Goal: Task Accomplishment & Management: Complete application form

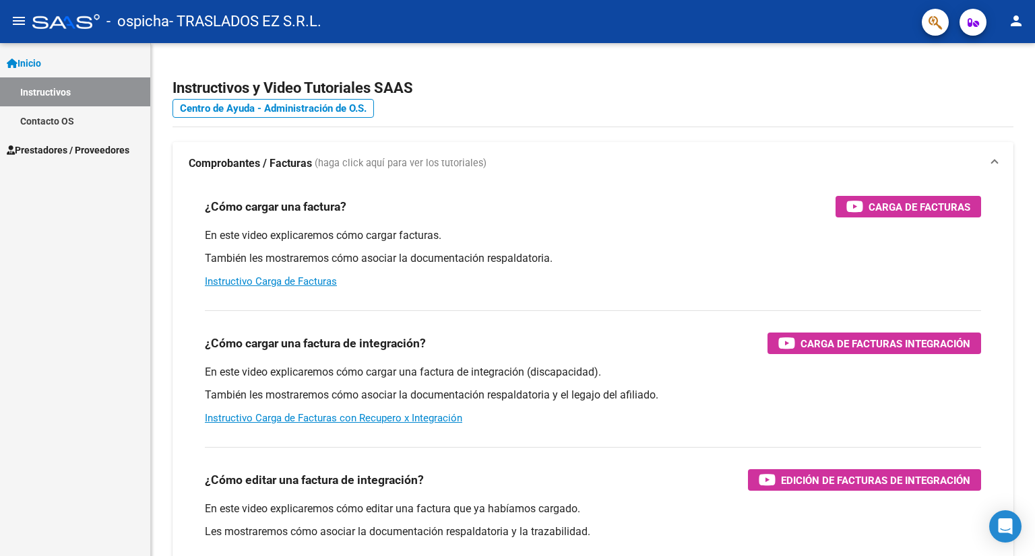
click at [55, 145] on span "Prestadores / Proveedores" at bounding box center [68, 150] width 123 height 15
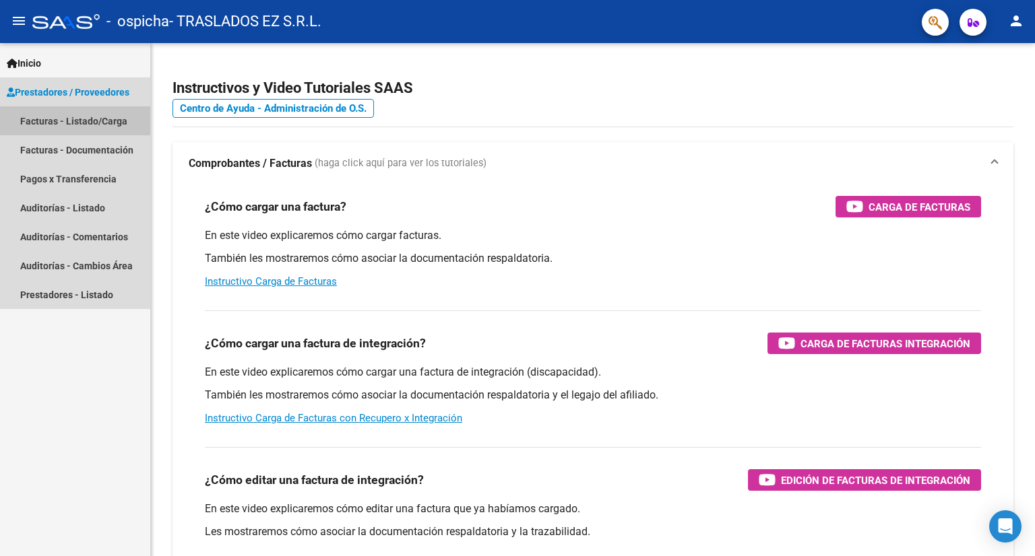
click at [43, 114] on link "Facturas - Listado/Carga" at bounding box center [75, 120] width 150 height 29
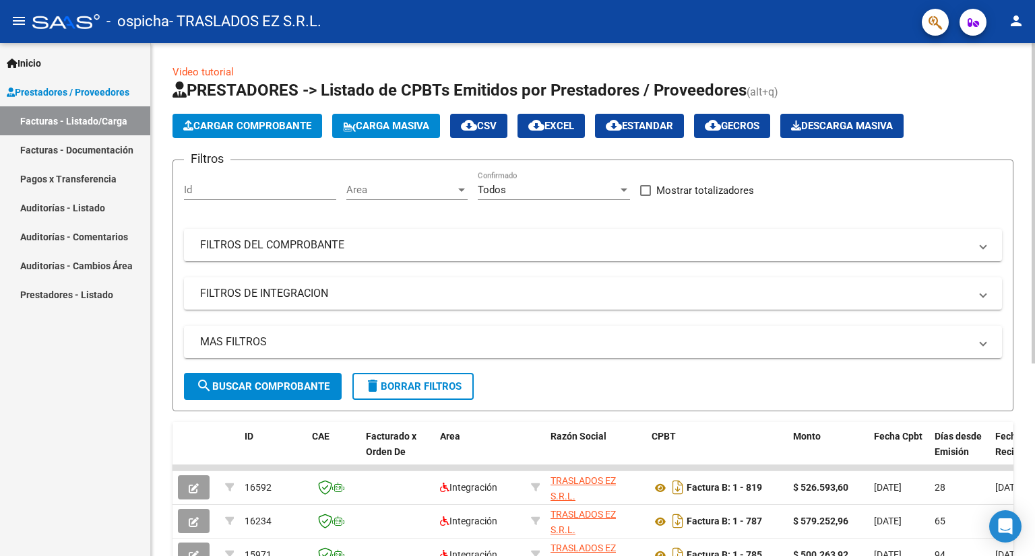
click at [228, 126] on span "Cargar Comprobante" at bounding box center [247, 126] width 128 height 12
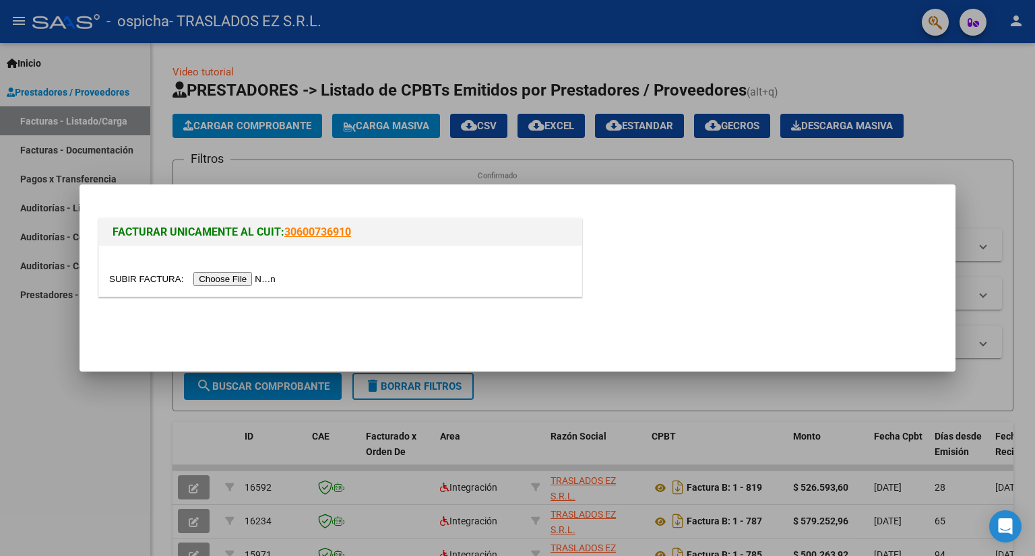
click at [251, 278] on input "file" at bounding box center [194, 279] width 170 height 14
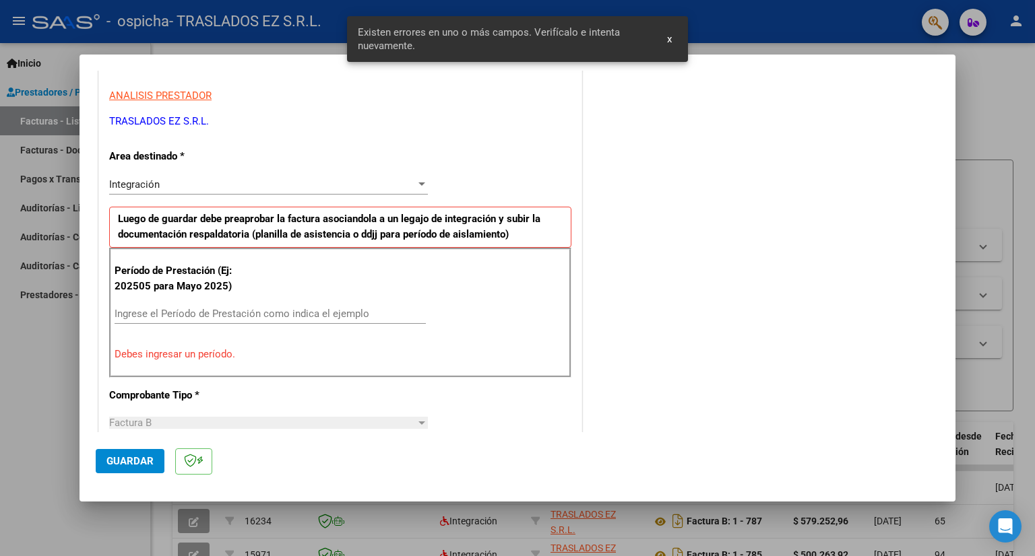
scroll to position [255, 0]
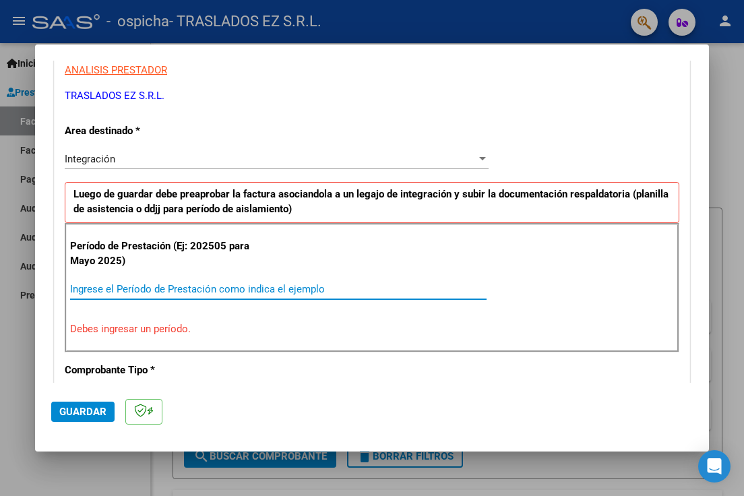
click at [90, 284] on input "Ingrese el Período de Prestación como indica el ejemplo" at bounding box center [278, 289] width 416 height 12
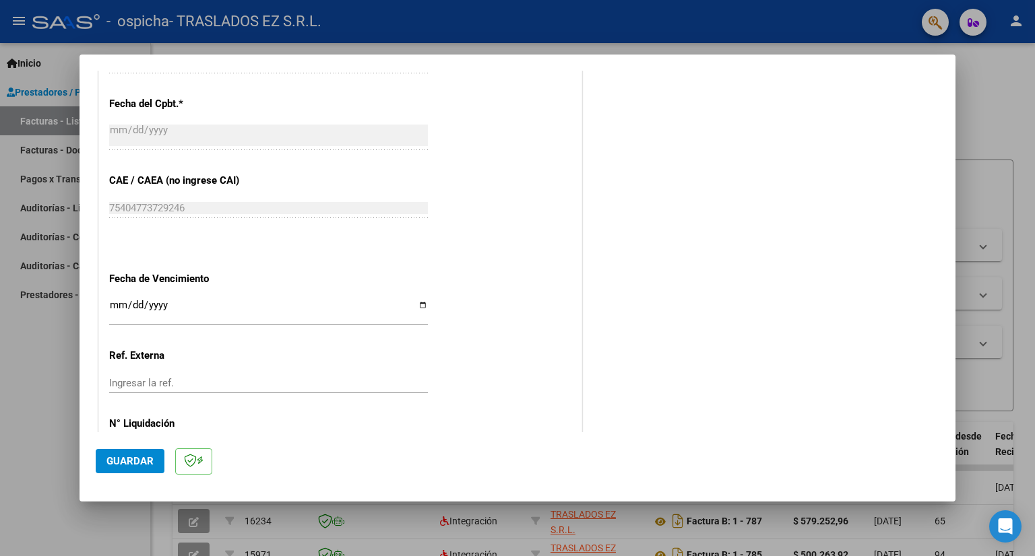
scroll to position [815, 0]
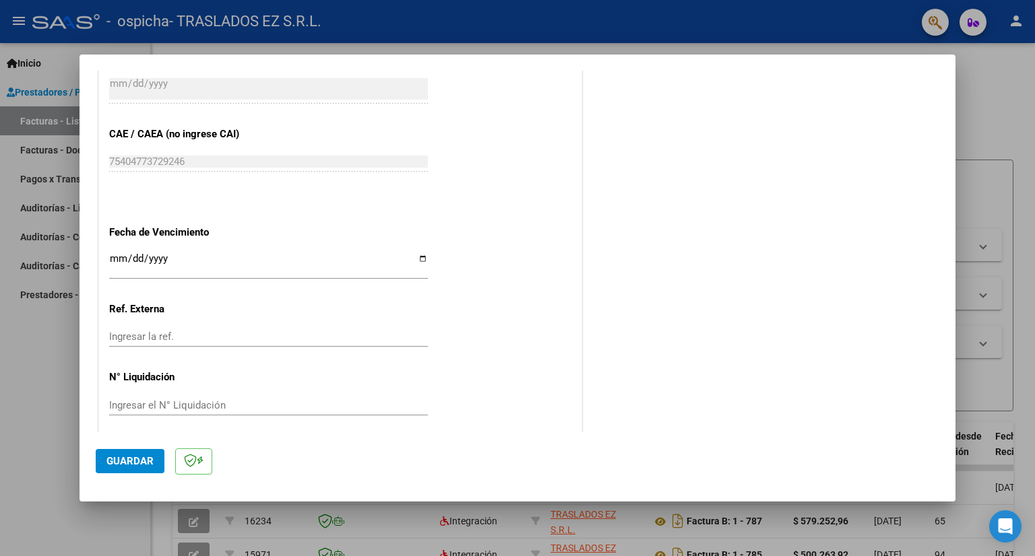
type input "202509"
click at [180, 463] on p at bounding box center [193, 462] width 37 height 26
click at [115, 251] on div "Ingresar la fecha" at bounding box center [268, 265] width 319 height 29
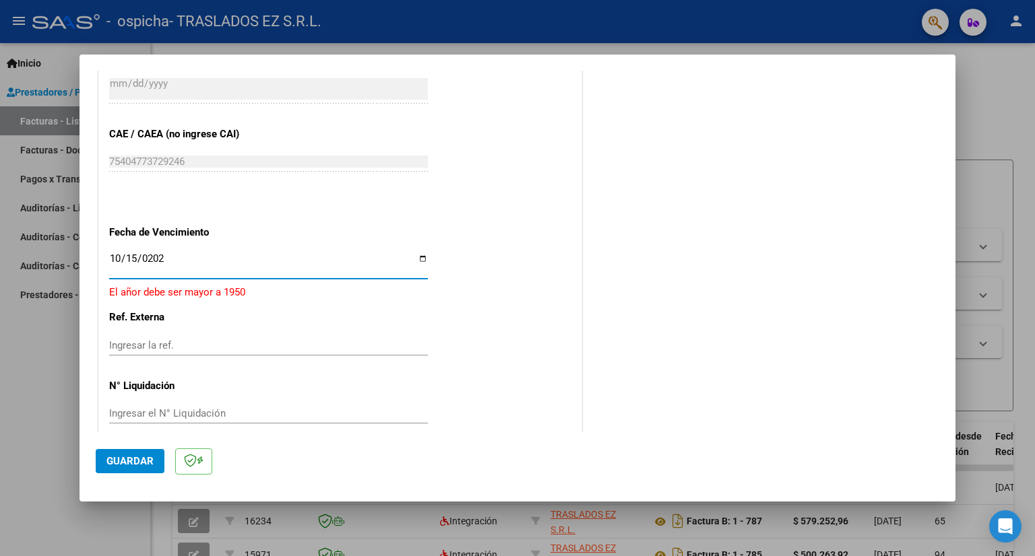
type input "[DATE]"
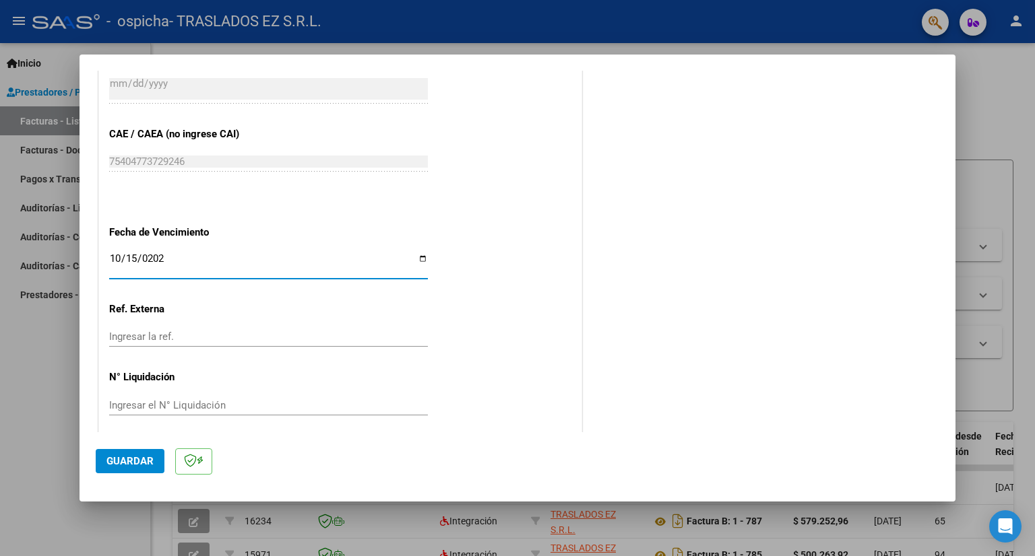
click at [128, 453] on button "Guardar" at bounding box center [130, 461] width 69 height 24
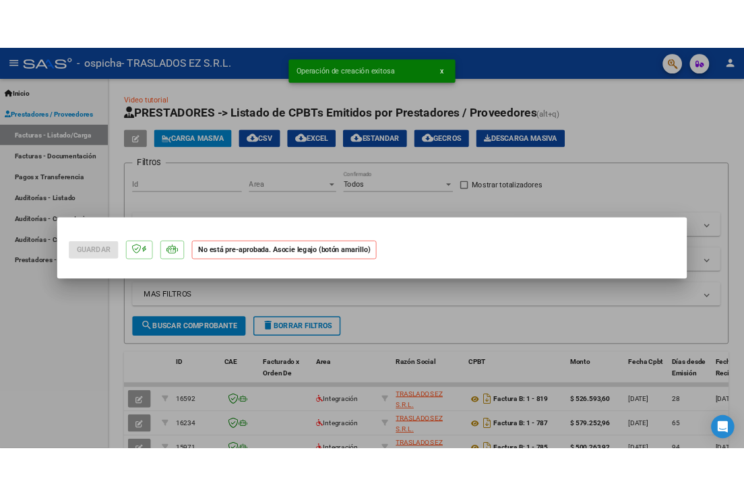
scroll to position [0, 0]
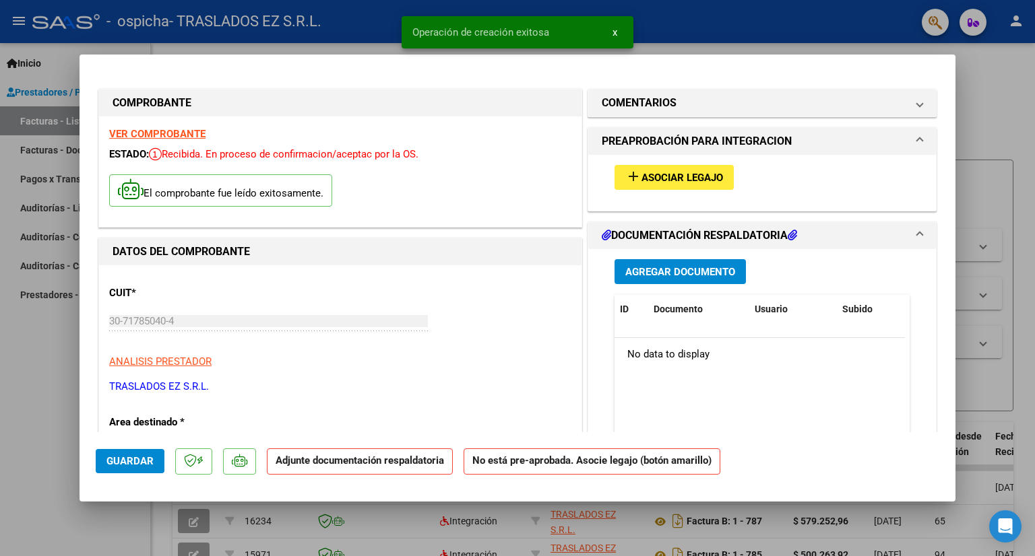
click at [652, 176] on span "Asociar Legajo" at bounding box center [682, 178] width 82 height 12
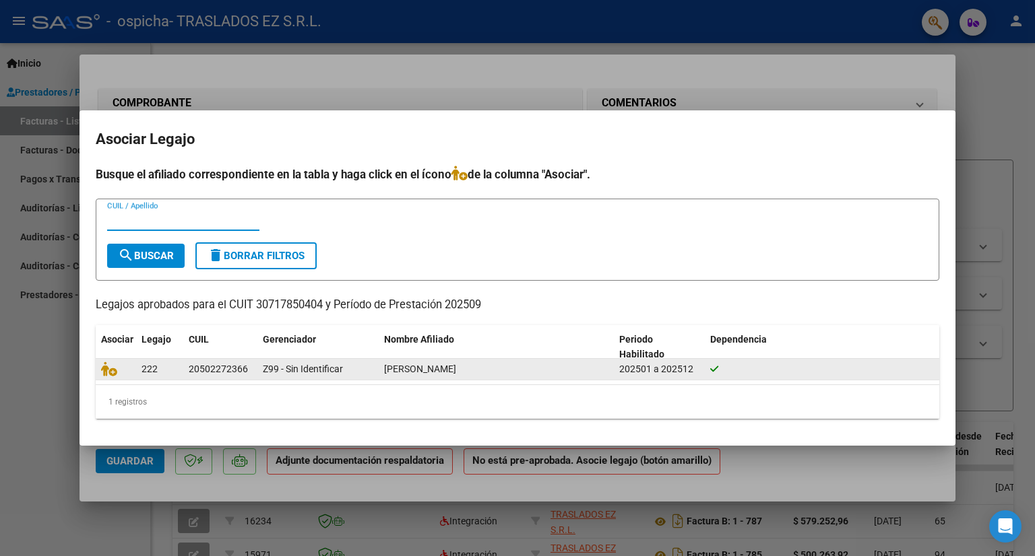
click at [110, 367] on div at bounding box center [116, 369] width 30 height 15
click at [154, 366] on span "222" at bounding box center [149, 369] width 16 height 11
click at [406, 373] on span "[PERSON_NAME]" at bounding box center [420, 369] width 72 height 11
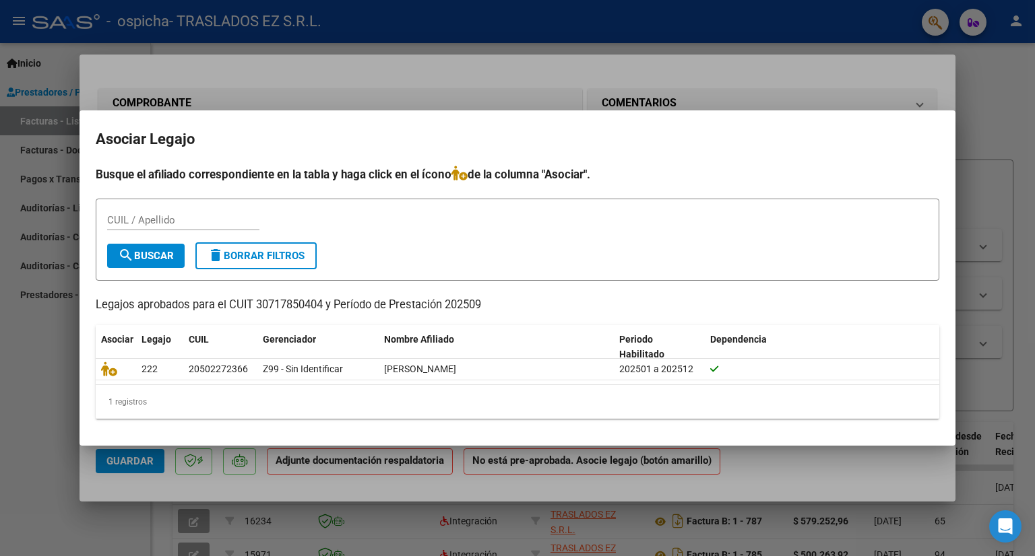
click at [715, 183] on h4 "Busque el afiliado correspondiente en la tabla y haga click en el ícono de la c…" at bounding box center [517, 175] width 843 height 18
click at [129, 400] on div "1 registros" at bounding box center [517, 402] width 843 height 34
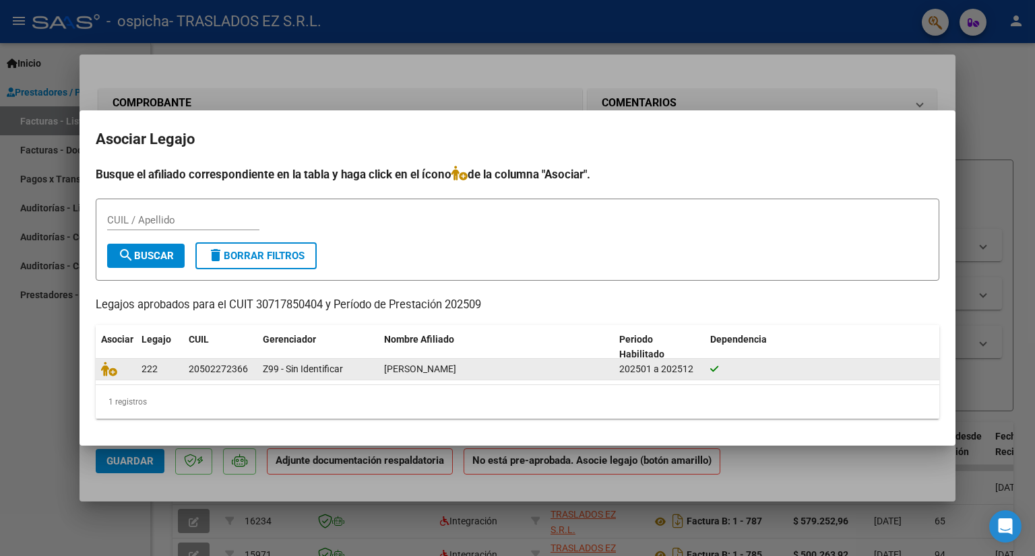
click at [150, 364] on span "222" at bounding box center [149, 369] width 16 height 11
click at [96, 366] on datatable-body-cell at bounding box center [116, 369] width 40 height 21
click at [103, 367] on div at bounding box center [116, 369] width 30 height 15
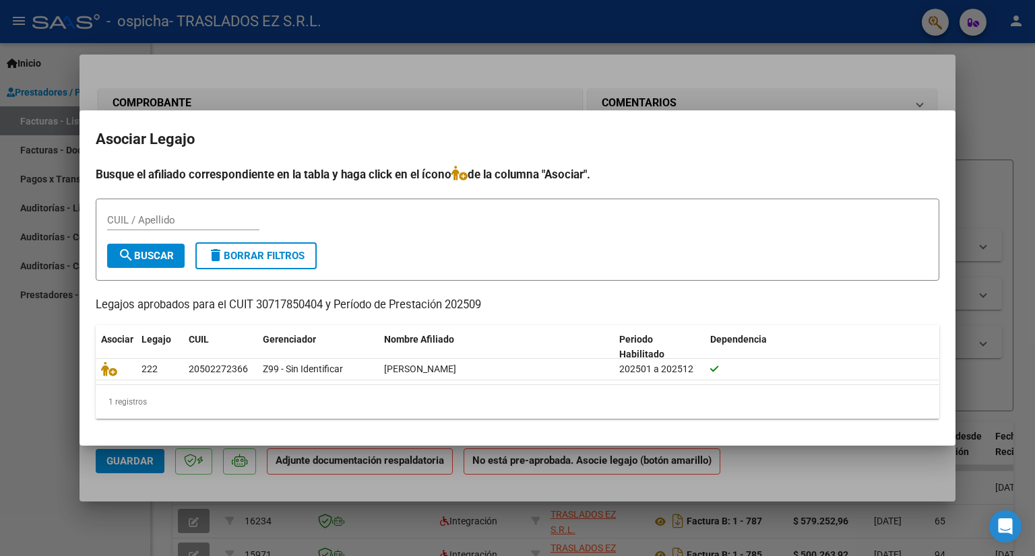
click at [755, 80] on div at bounding box center [517, 278] width 1035 height 556
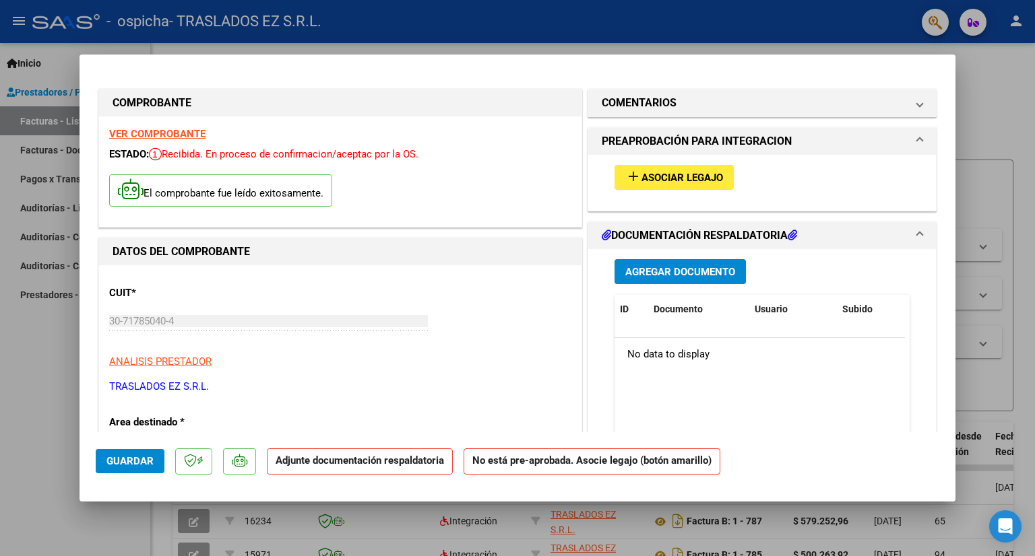
click at [682, 175] on span "Asociar Legajo" at bounding box center [682, 178] width 82 height 12
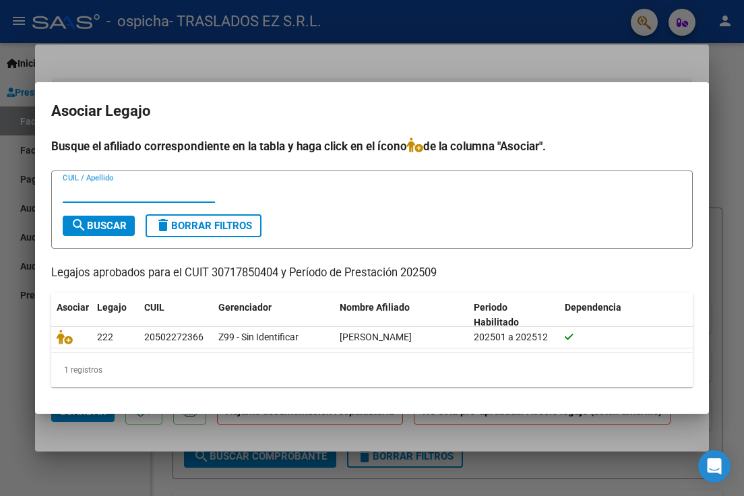
click at [205, 226] on span "delete Borrar Filtros" at bounding box center [203, 226] width 97 height 12
click at [568, 60] on div at bounding box center [372, 248] width 744 height 496
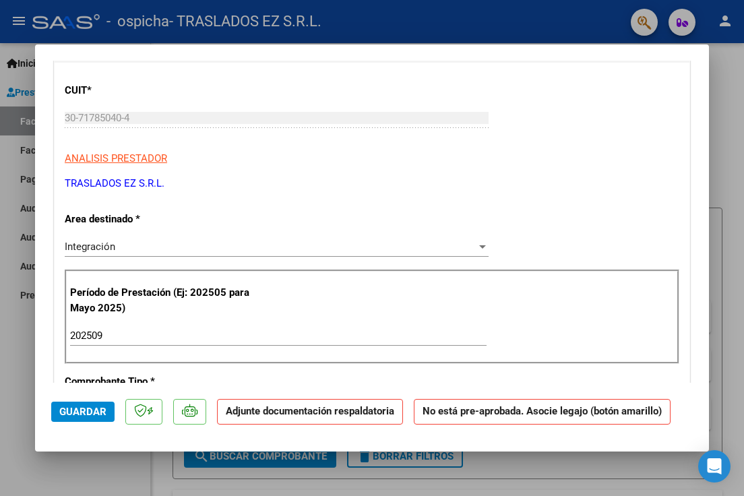
scroll to position [214, 0]
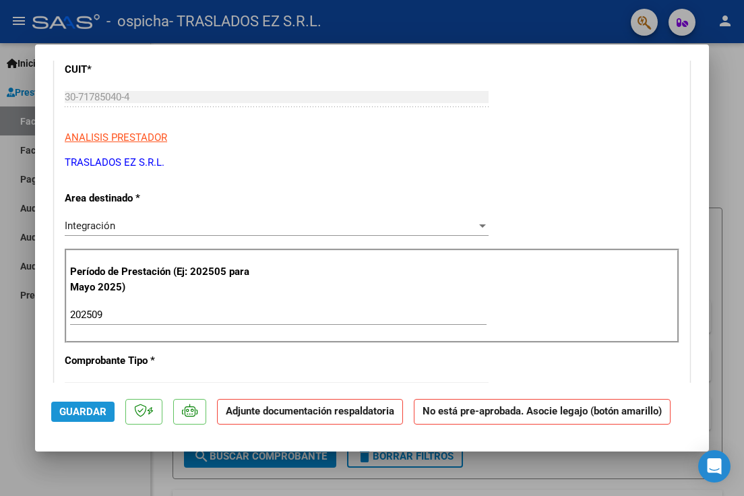
click at [81, 413] on span "Guardar" at bounding box center [82, 412] width 47 height 12
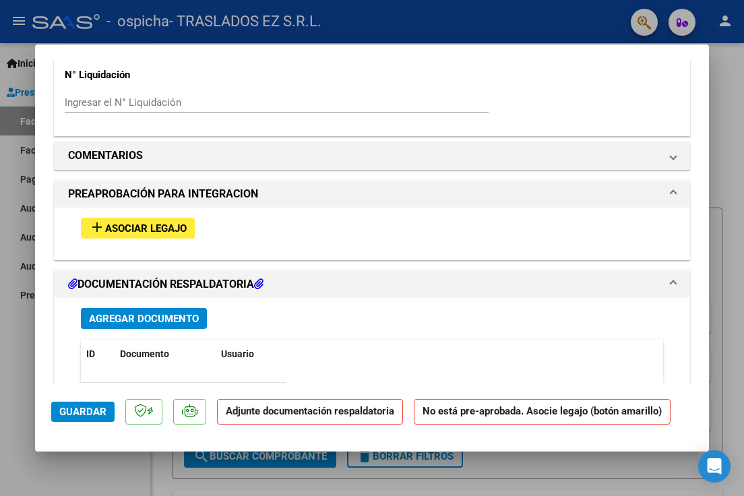
scroll to position [1082, 0]
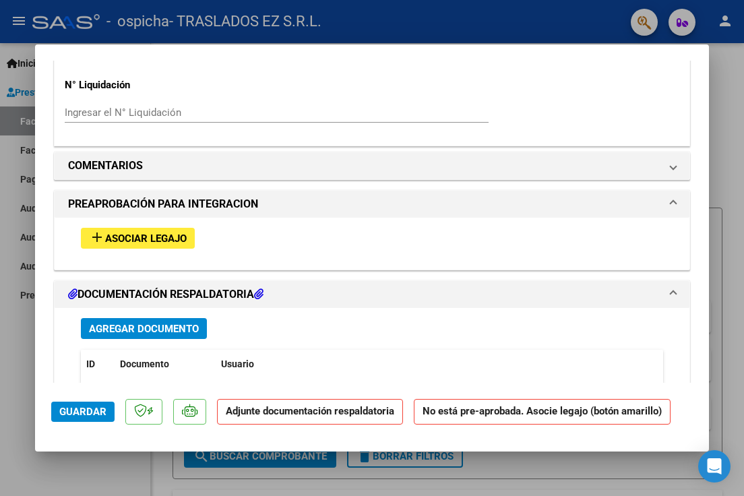
click at [156, 232] on span "Asociar Legajo" at bounding box center [146, 238] width 82 height 12
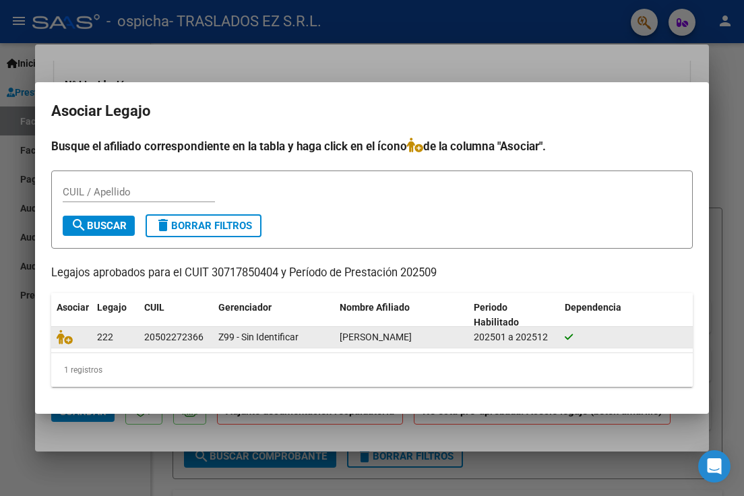
drag, startPoint x: 86, startPoint y: 333, endPoint x: 476, endPoint y: 340, distance: 390.8
click at [476, 340] on div "222 20502272366 Z99 - Sin Identificar [PERSON_NAME] 202501 a 202512" at bounding box center [371, 338] width 641 height 22
click at [476, 340] on div "202501 a 202512" at bounding box center [514, 336] width 80 height 15
click at [95, 336] on datatable-body-cell "222" at bounding box center [115, 337] width 47 height 21
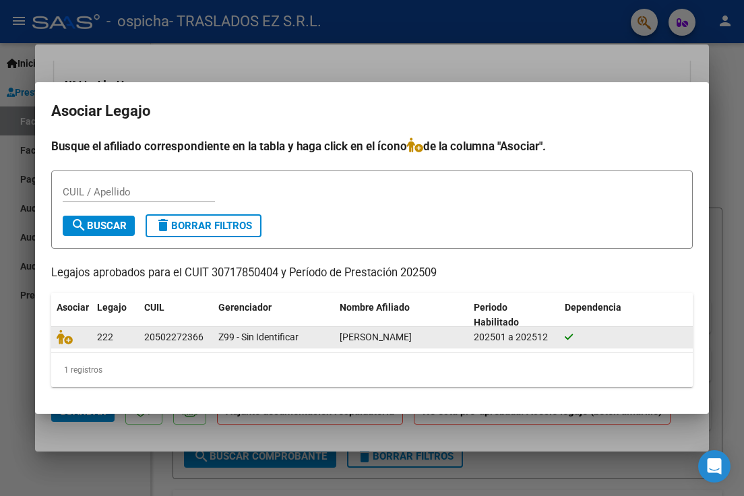
click at [95, 336] on datatable-body-cell "222" at bounding box center [115, 337] width 47 height 21
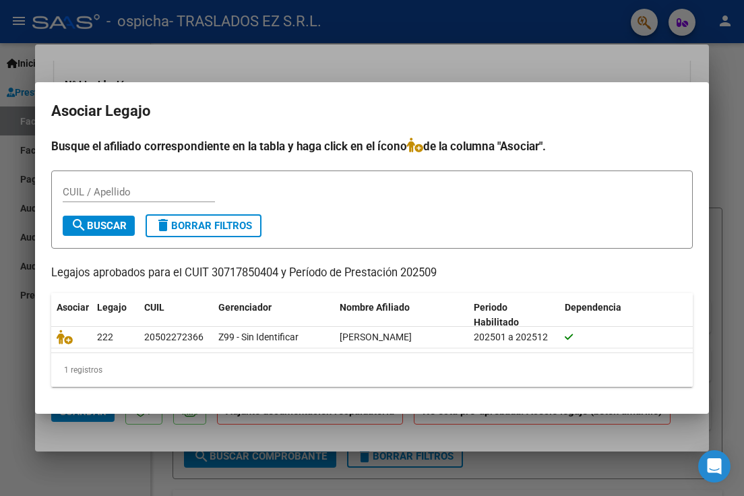
click at [618, 44] on div at bounding box center [372, 248] width 744 height 496
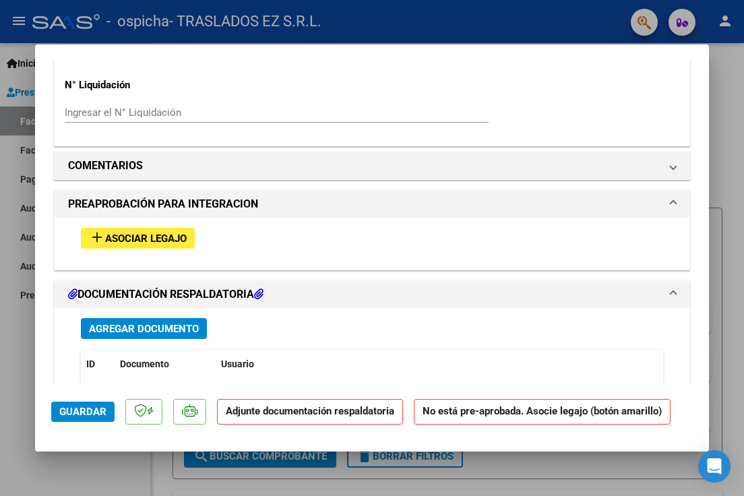
scroll to position [1149, 0]
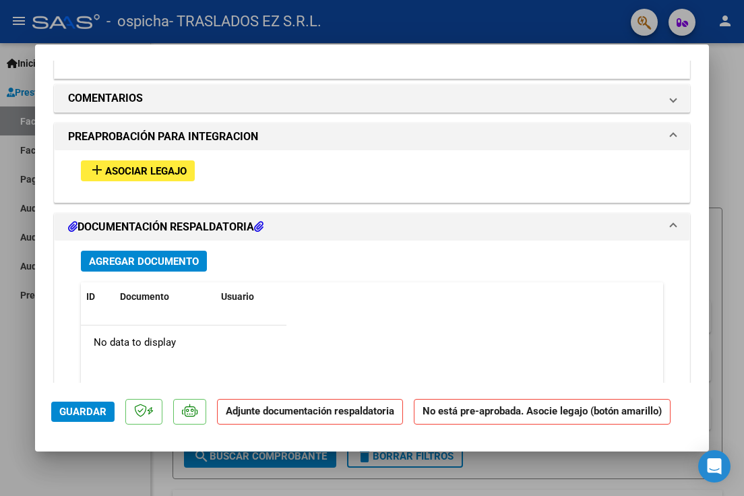
click at [159, 256] on span "Agregar Documento" at bounding box center [144, 261] width 110 height 12
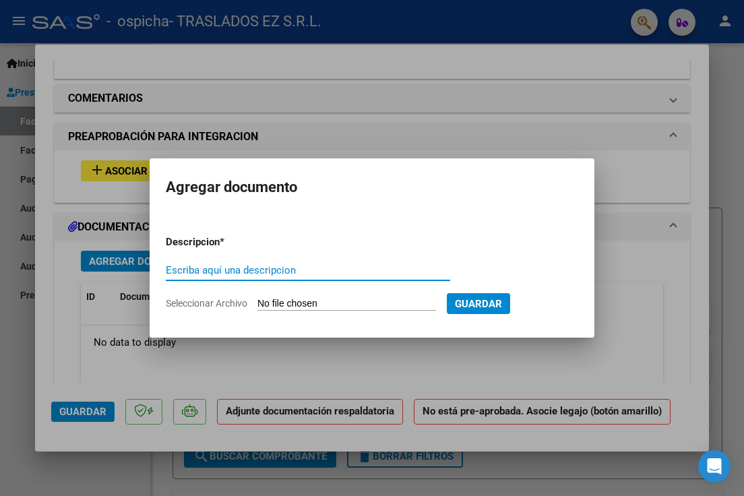
click at [274, 267] on input "Escriba aquí una descripcion" at bounding box center [308, 270] width 284 height 12
click at [286, 298] on input "Seleccionar Archivo" at bounding box center [346, 304] width 179 height 13
click at [242, 273] on input "Escriba aquí una descripcion" at bounding box center [308, 270] width 284 height 12
click at [323, 305] on input "Seleccionar Archivo" at bounding box center [346, 304] width 179 height 13
type input "C:\fakepath\AUTORIZACION_Baiza_merged.pdf"
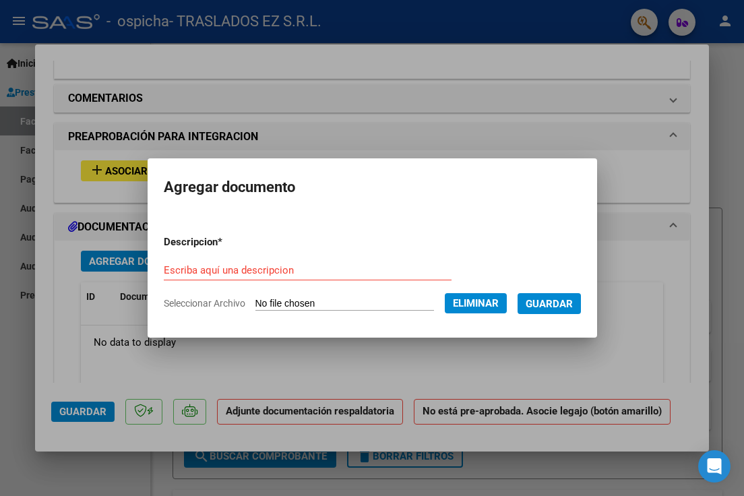
click at [210, 267] on input "Escriba aquí una descripcion" at bounding box center [308, 270] width 288 height 12
type input "plan y aut"
click at [561, 306] on span "Guardar" at bounding box center [548, 304] width 47 height 12
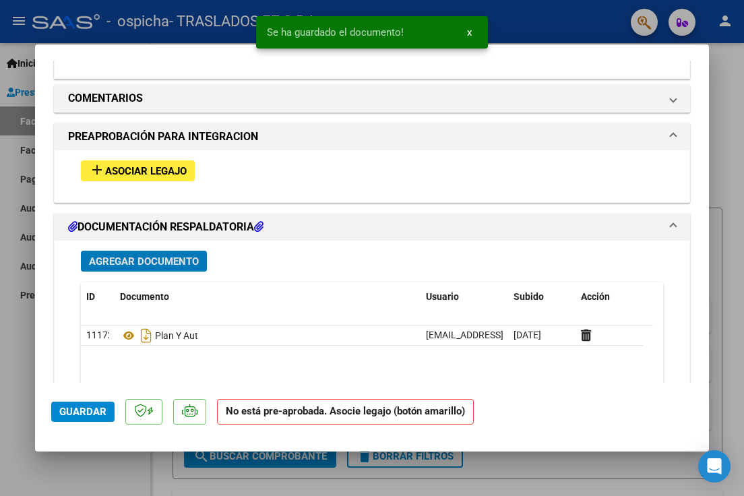
click at [169, 165] on span "Asociar Legajo" at bounding box center [146, 171] width 82 height 12
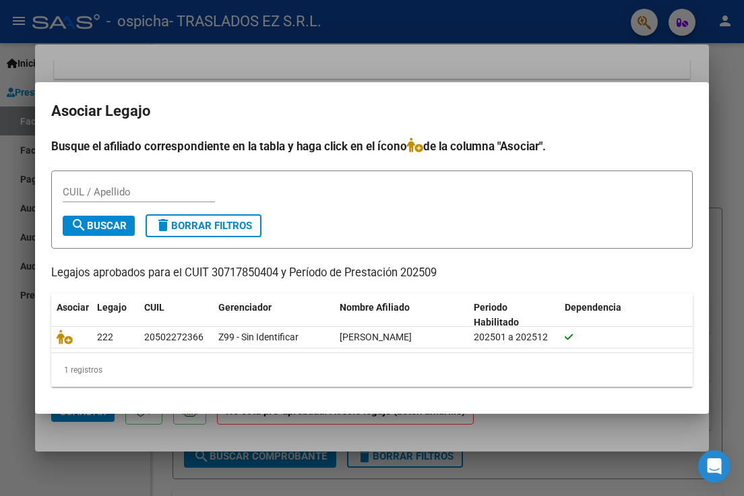
click at [536, 70] on div at bounding box center [372, 248] width 744 height 496
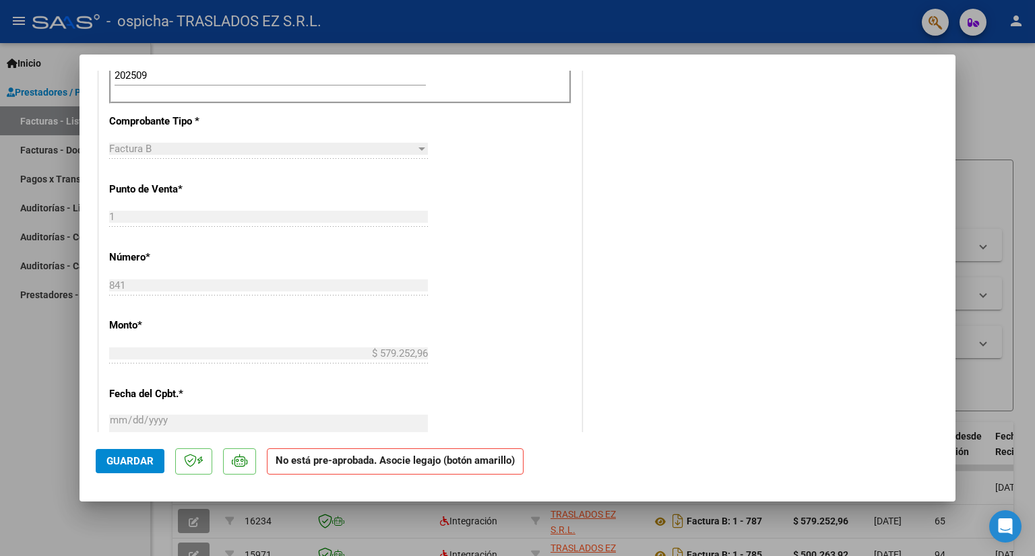
scroll to position [0, 0]
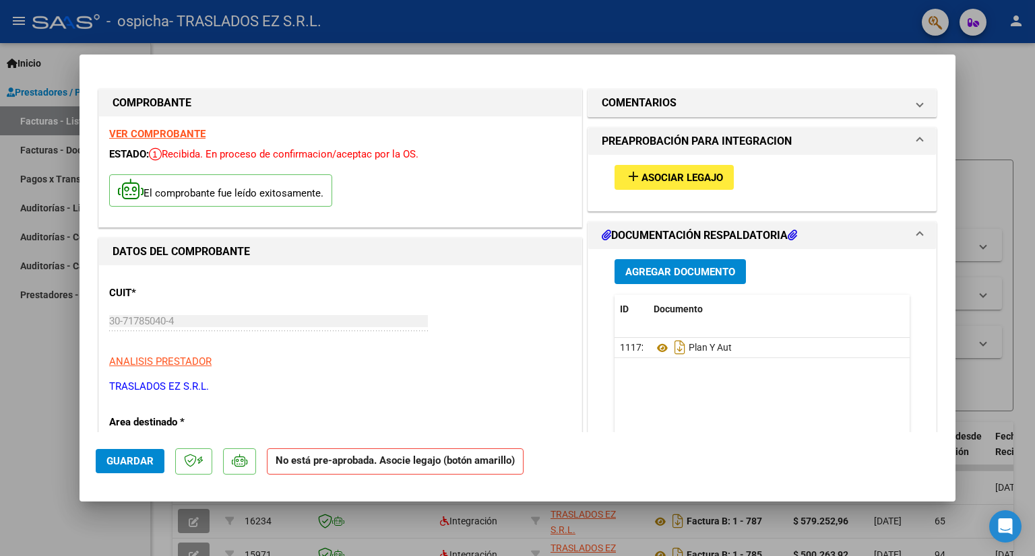
click at [158, 133] on strong "VER COMPROBANTE" at bounding box center [157, 134] width 96 height 12
click at [656, 106] on h1 "COMENTARIOS" at bounding box center [639, 103] width 75 height 16
click at [676, 135] on h1 "PREAPROBACIÓN PARA INTEGRACION" at bounding box center [697, 141] width 190 height 16
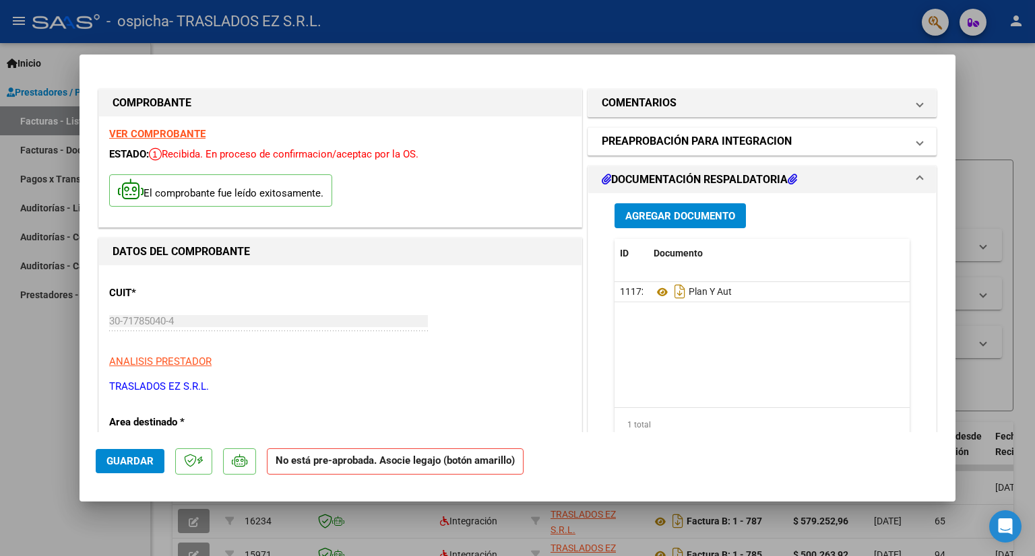
click at [676, 135] on h1 "PREAPROBACIÓN PARA INTEGRACION" at bounding box center [697, 141] width 190 height 16
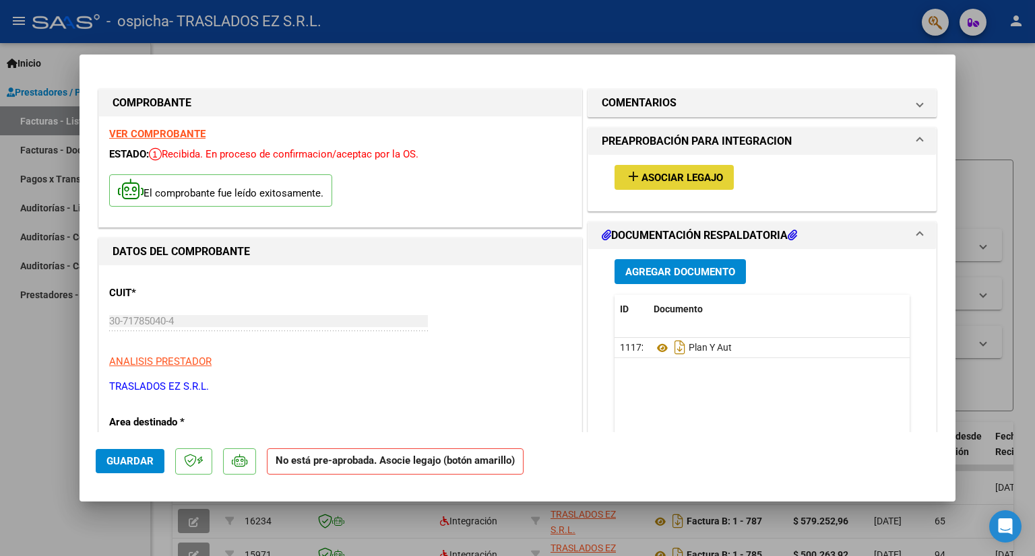
click at [663, 174] on span "Asociar Legajo" at bounding box center [682, 178] width 82 height 12
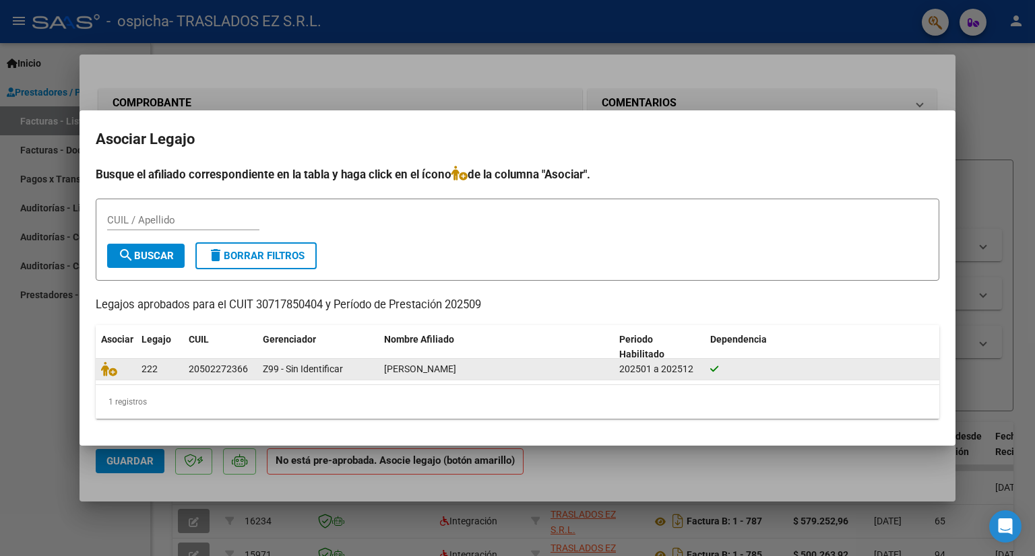
click at [144, 369] on span "222" at bounding box center [149, 369] width 16 height 11
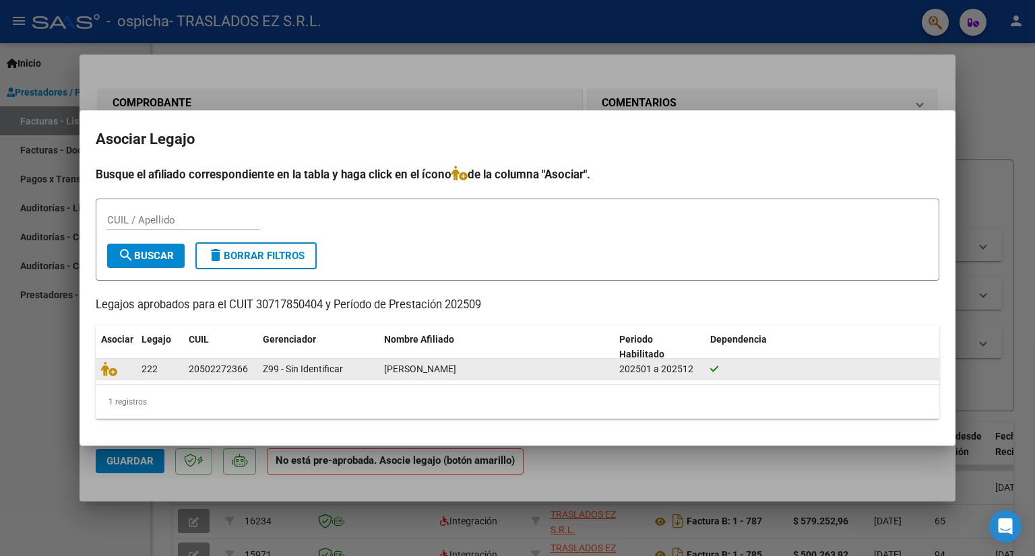
click at [144, 369] on span "222" at bounding box center [149, 369] width 16 height 11
click at [110, 373] on div at bounding box center [116, 369] width 30 height 15
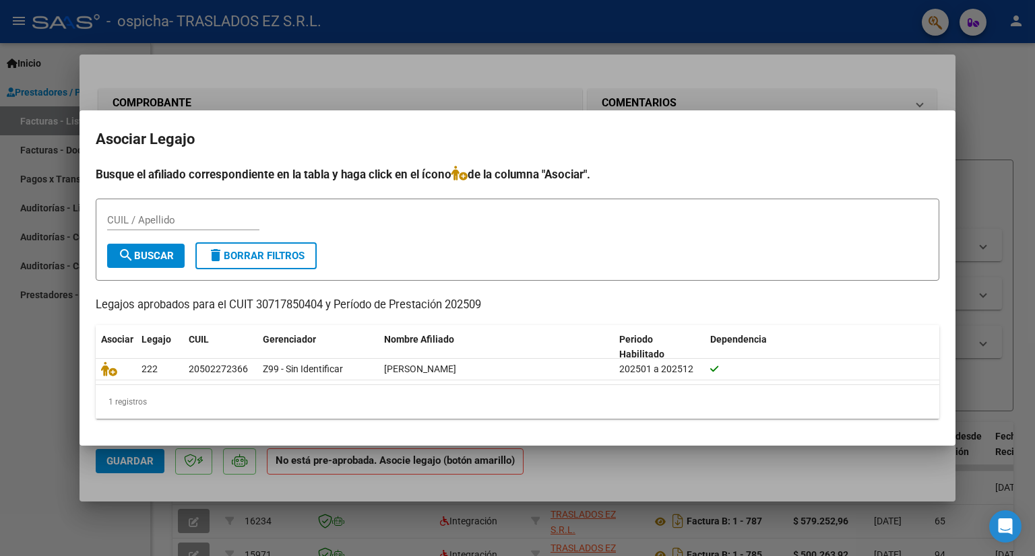
click at [803, 57] on div at bounding box center [517, 278] width 1035 height 556
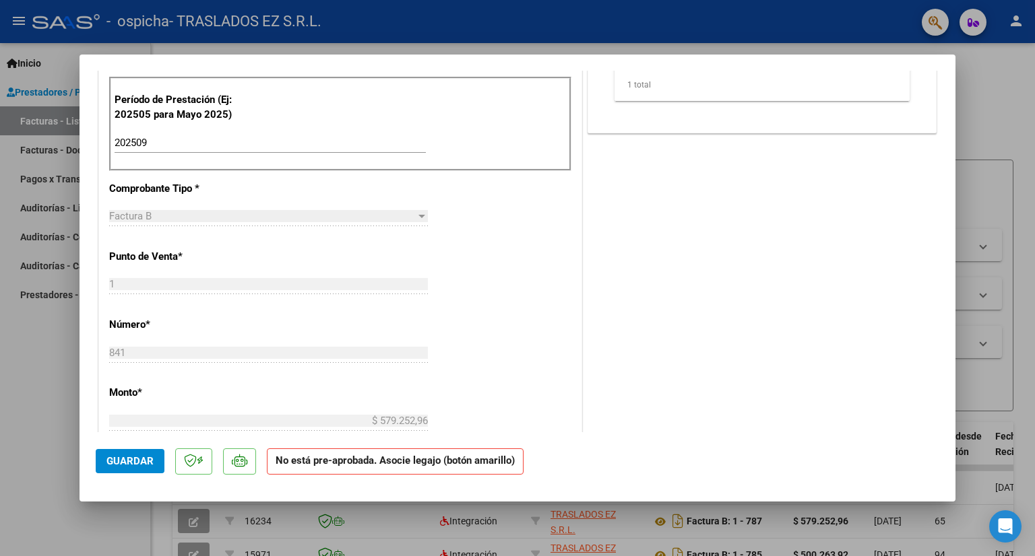
scroll to position [404, 0]
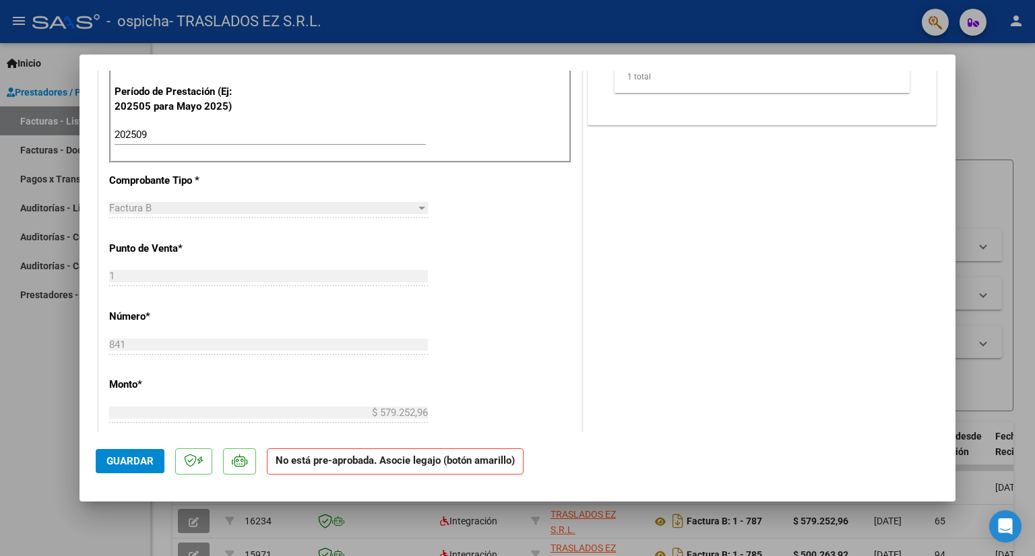
click at [223, 464] on p at bounding box center [239, 462] width 33 height 26
click at [182, 461] on p at bounding box center [193, 462] width 37 height 26
click at [143, 461] on span "Guardar" at bounding box center [129, 461] width 47 height 12
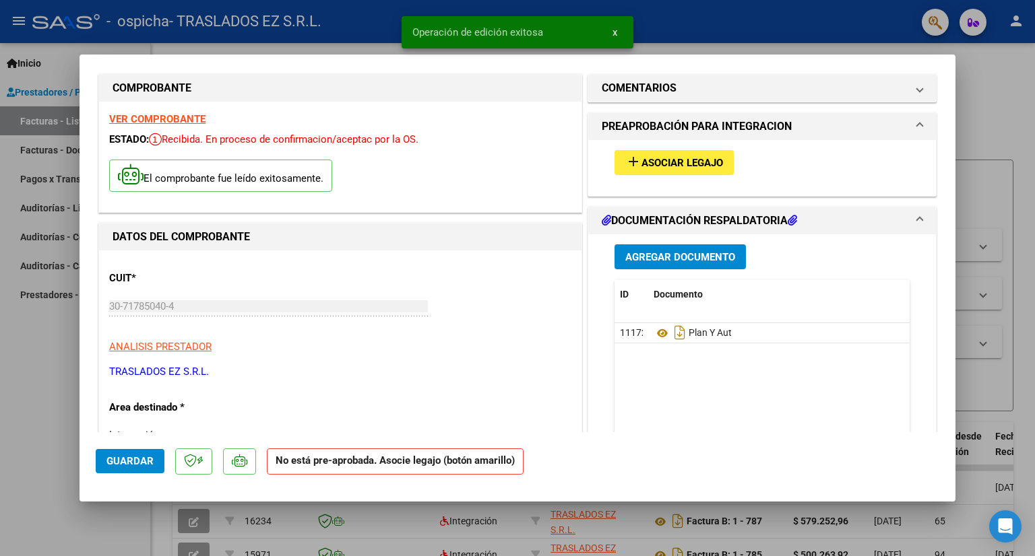
scroll to position [0, 0]
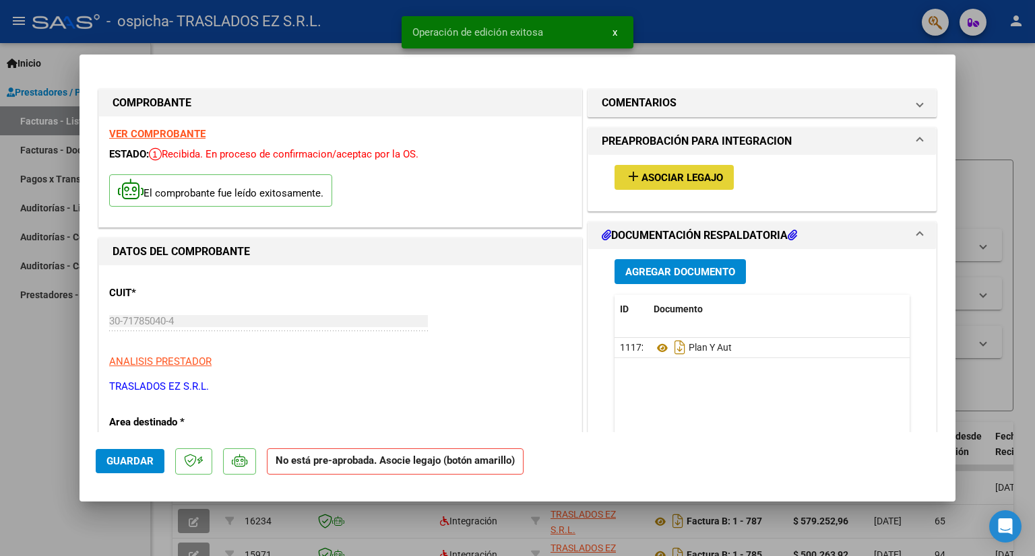
click at [633, 183] on mat-icon "add" at bounding box center [633, 176] width 16 height 16
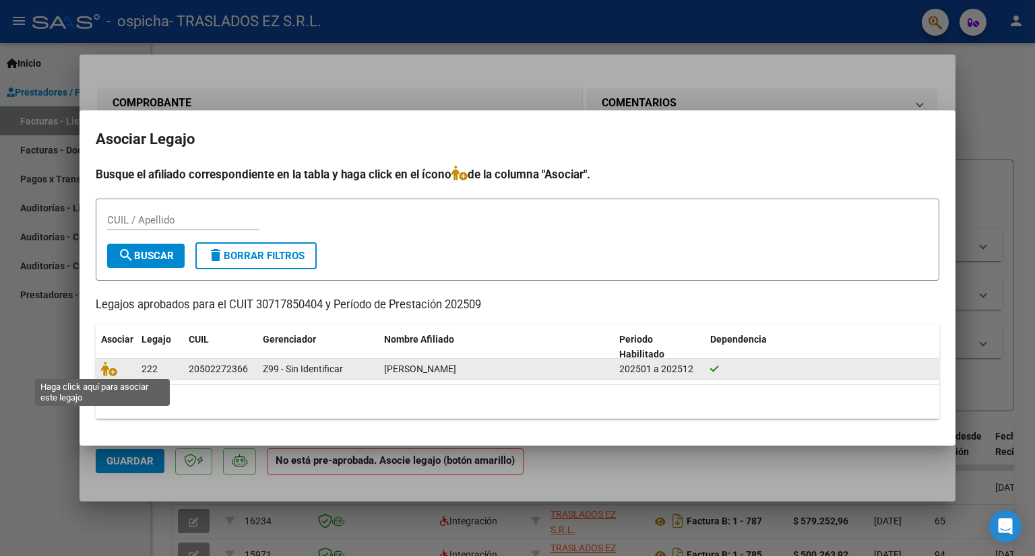
drag, startPoint x: 432, startPoint y: 368, endPoint x: 101, endPoint y: 366, distance: 330.8
click at [101, 366] on div "222 20502272366 Z99 - Sin Identificar [PERSON_NAME] 202501 a 202512" at bounding box center [517, 370] width 843 height 22
click at [103, 368] on div at bounding box center [116, 369] width 30 height 15
click at [105, 368] on div at bounding box center [116, 369] width 30 height 15
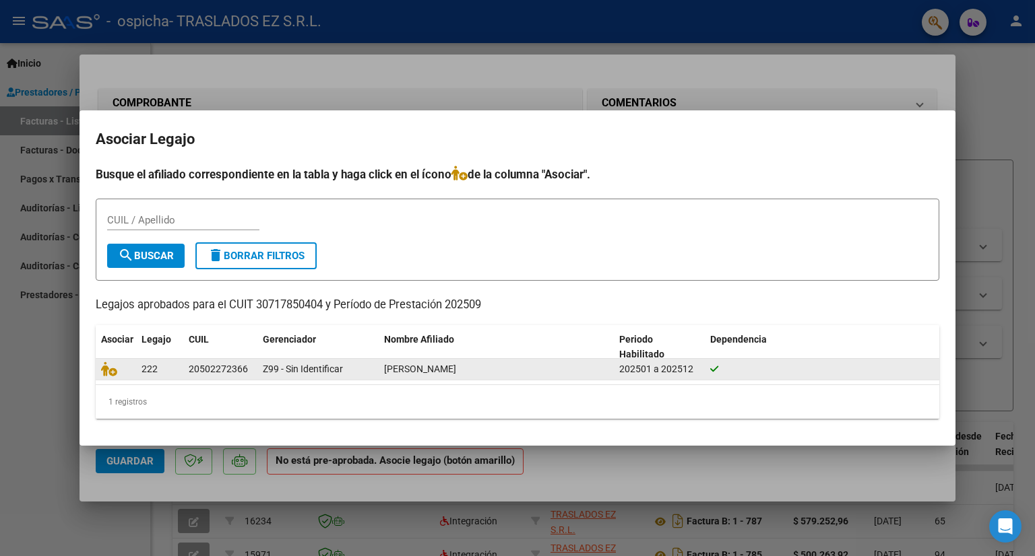
click at [105, 368] on div at bounding box center [116, 369] width 30 height 15
click at [115, 368] on div at bounding box center [116, 369] width 30 height 15
click at [122, 368] on div at bounding box center [116, 369] width 30 height 15
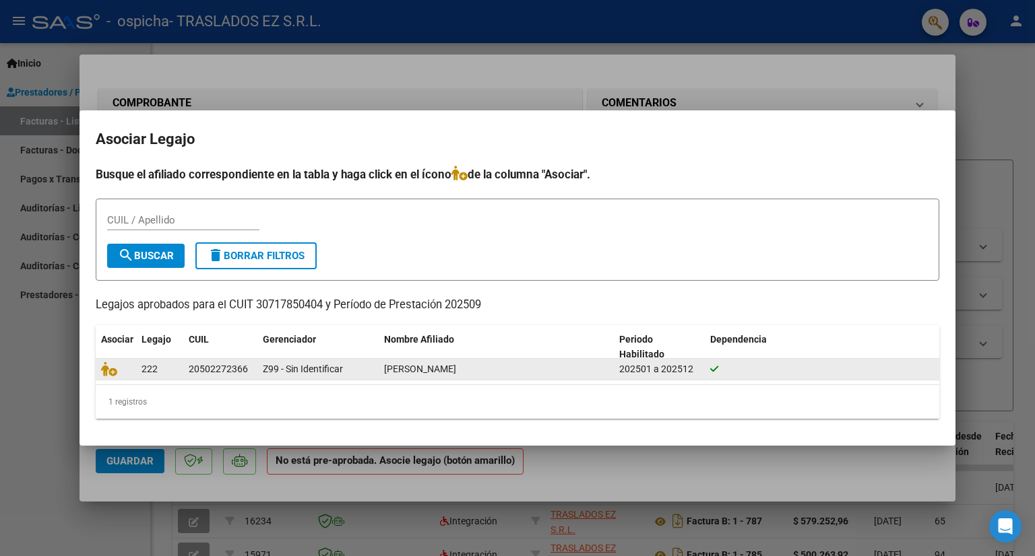
click at [125, 368] on div at bounding box center [116, 369] width 30 height 15
click at [127, 369] on div at bounding box center [116, 369] width 30 height 15
click at [136, 369] on datatable-body-cell "222" at bounding box center [159, 369] width 47 height 21
click at [162, 369] on div "222" at bounding box center [159, 369] width 36 height 15
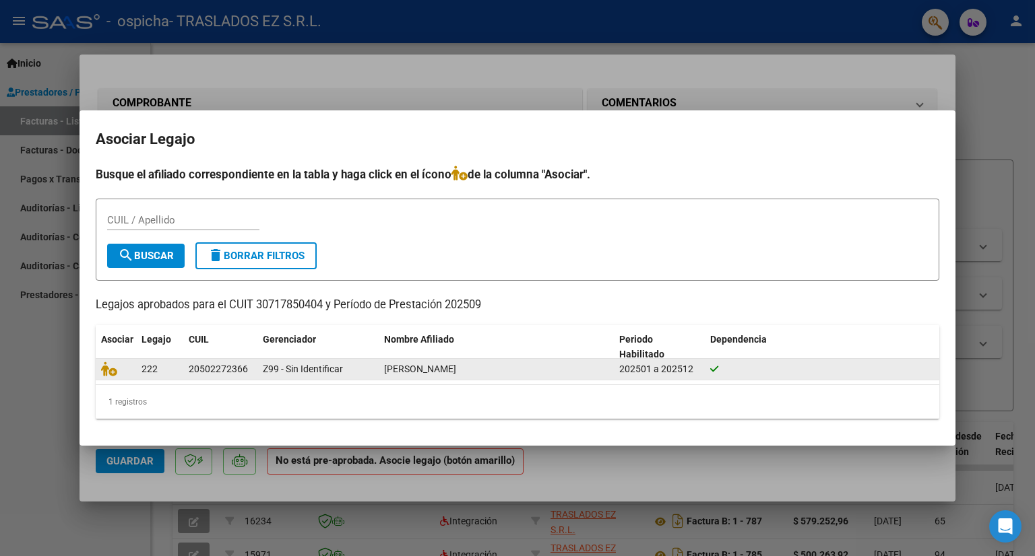
click at [162, 369] on div "222" at bounding box center [159, 369] width 36 height 15
drag, startPoint x: 162, startPoint y: 369, endPoint x: 201, endPoint y: 370, distance: 39.1
click at [167, 369] on div "222" at bounding box center [159, 369] width 36 height 15
click at [201, 370] on div "20502272366" at bounding box center [218, 369] width 59 height 15
drag, startPoint x: 361, startPoint y: 370, endPoint x: 420, endPoint y: 370, distance: 59.3
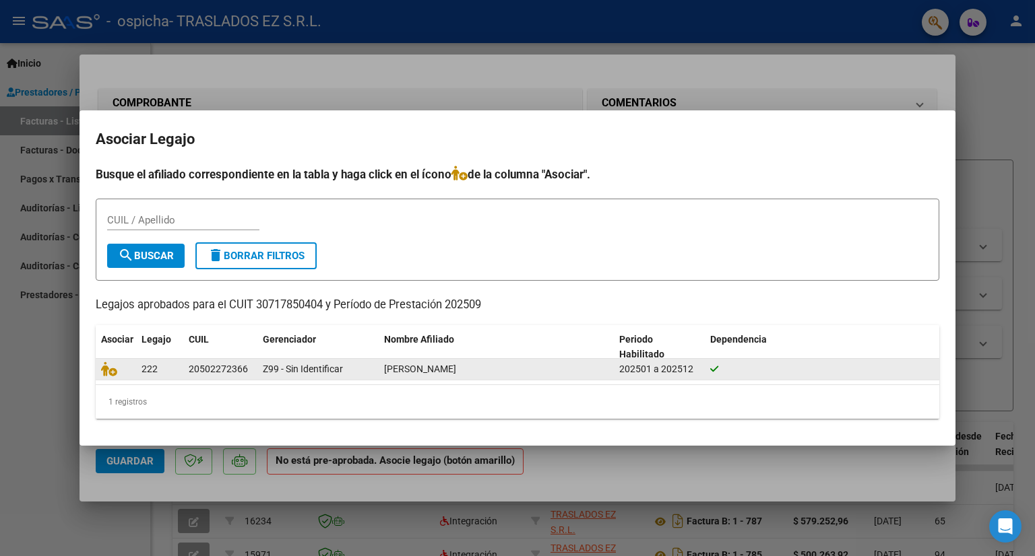
click at [419, 370] on div "222 20502272366 Z99 - Sin Identificar [PERSON_NAME] 202501 a 202512" at bounding box center [517, 370] width 843 height 22
click at [420, 370] on span "[PERSON_NAME]" at bounding box center [420, 369] width 72 height 11
click at [422, 371] on span "[PERSON_NAME]" at bounding box center [420, 369] width 72 height 11
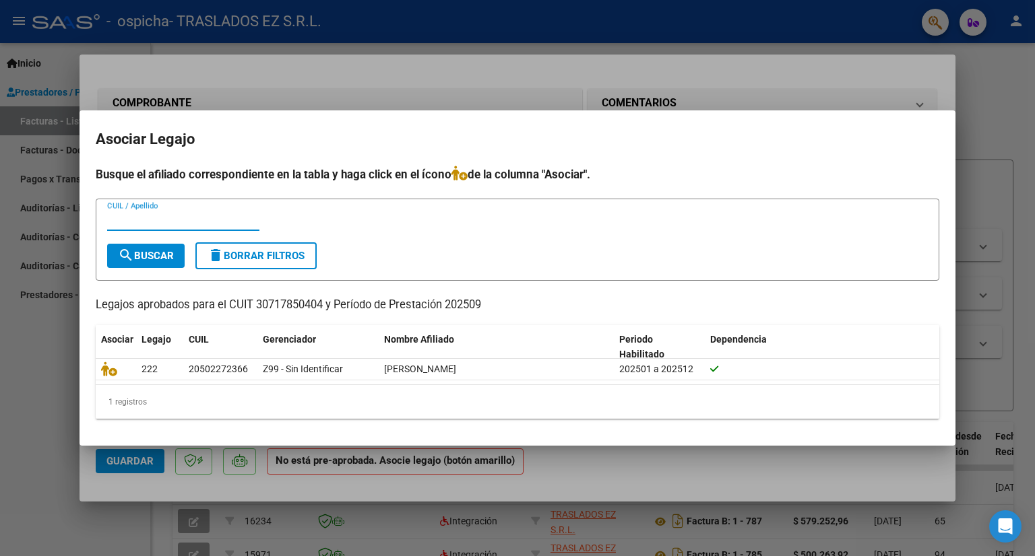
click at [168, 216] on input "CUIL / Apellido" at bounding box center [183, 220] width 152 height 12
type input "[PERSON_NAME]"
click at [161, 251] on span "search Buscar" at bounding box center [146, 256] width 56 height 12
click at [914, 76] on div at bounding box center [517, 278] width 1035 height 556
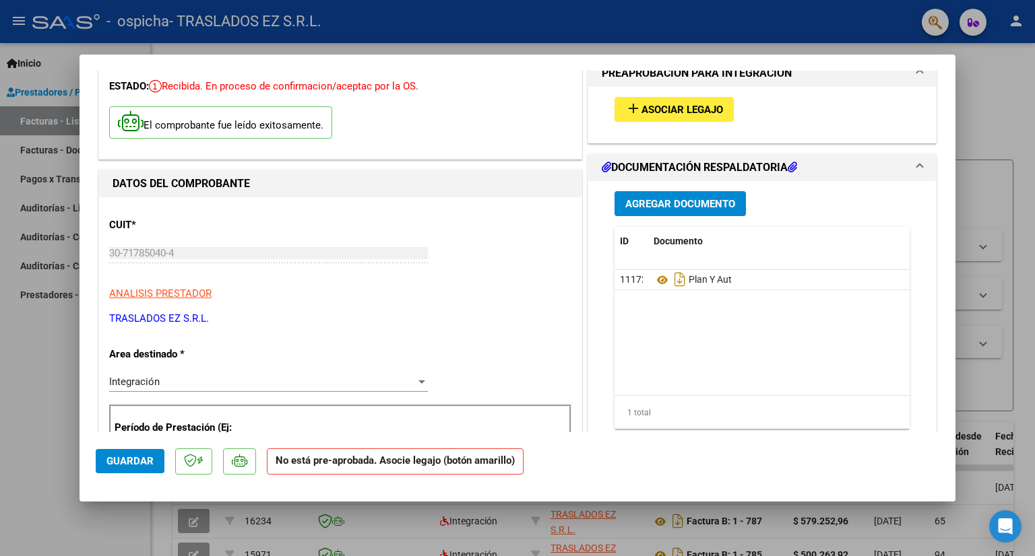
scroll to position [135, 0]
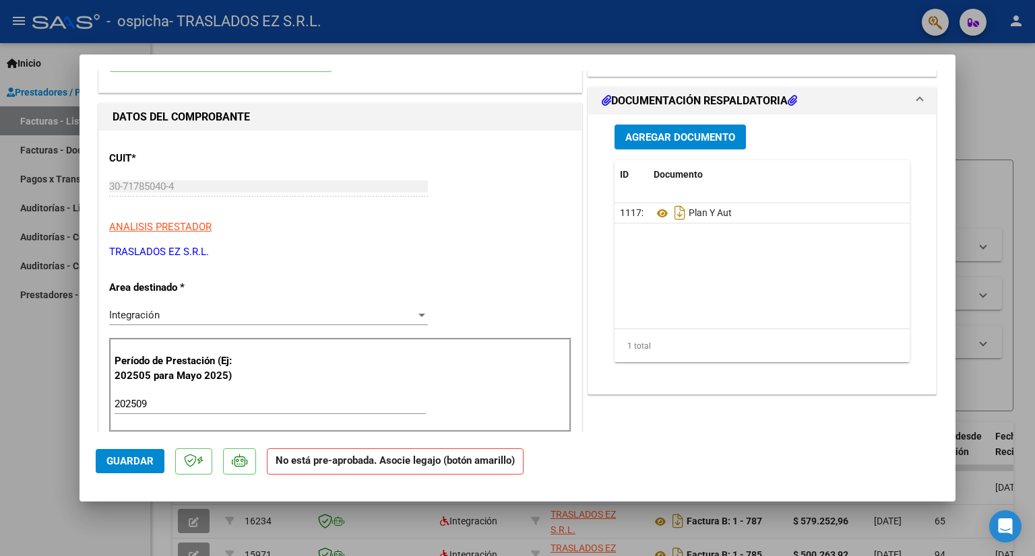
click at [146, 464] on span "Guardar" at bounding box center [129, 461] width 47 height 12
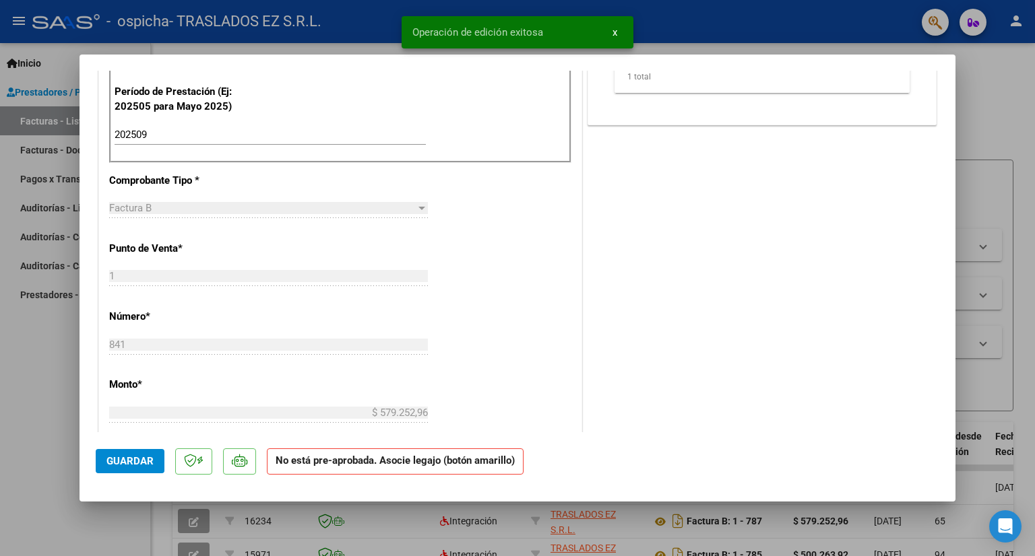
scroll to position [67, 0]
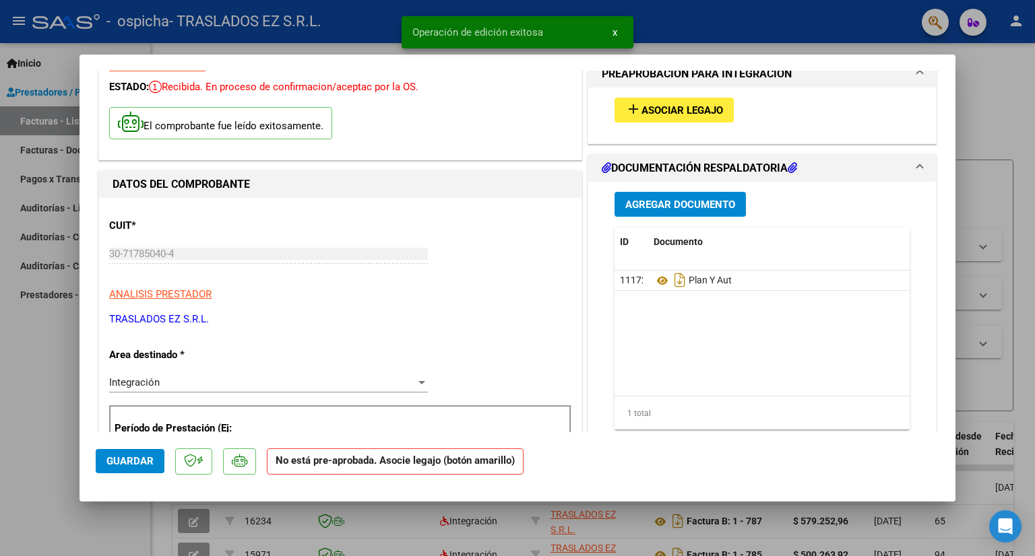
click at [973, 107] on div at bounding box center [517, 278] width 1035 height 556
type input "$ 0,00"
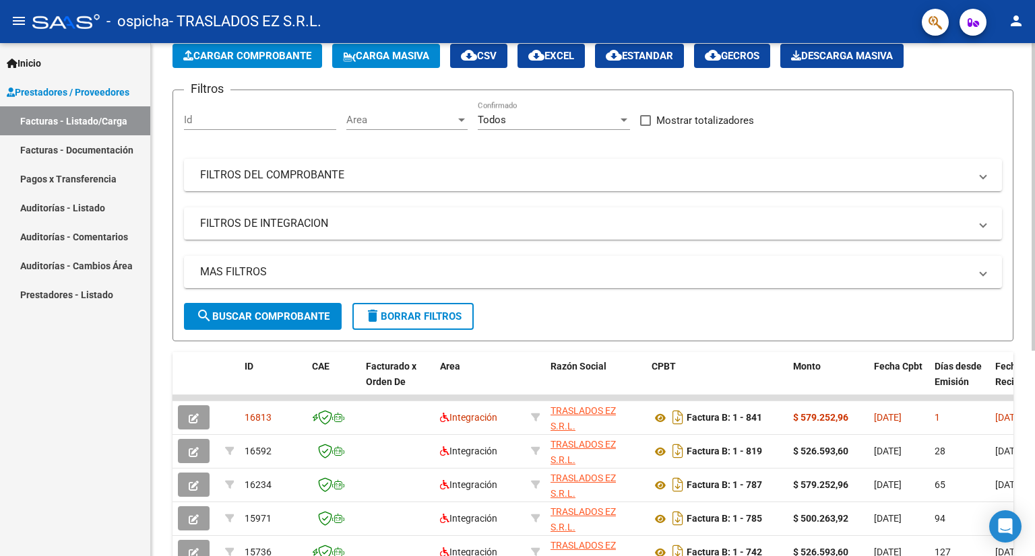
scroll to position [0, 0]
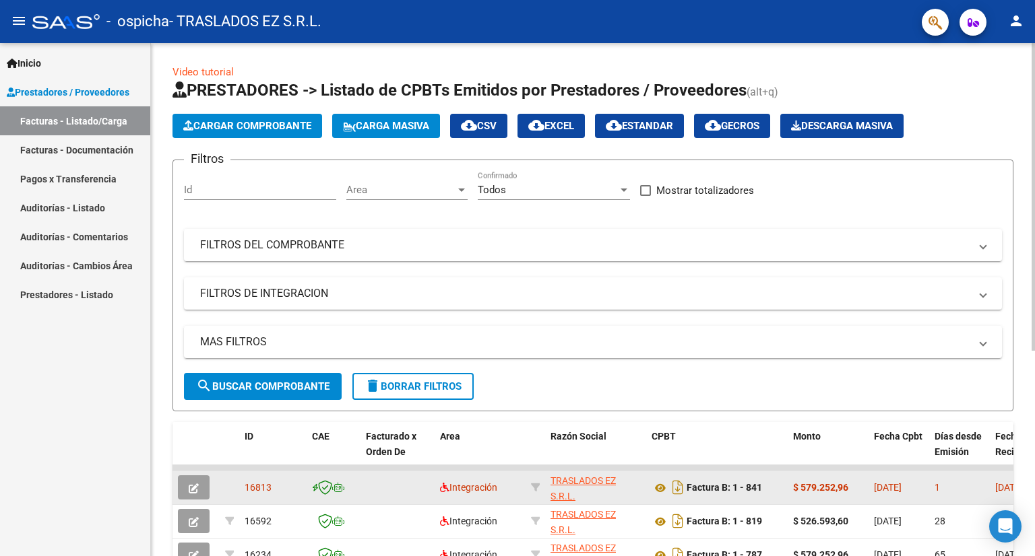
drag, startPoint x: 245, startPoint y: 488, endPoint x: 287, endPoint y: 488, distance: 41.8
click at [287, 488] on div "16813" at bounding box center [273, 487] width 57 height 15
copy span "16813"
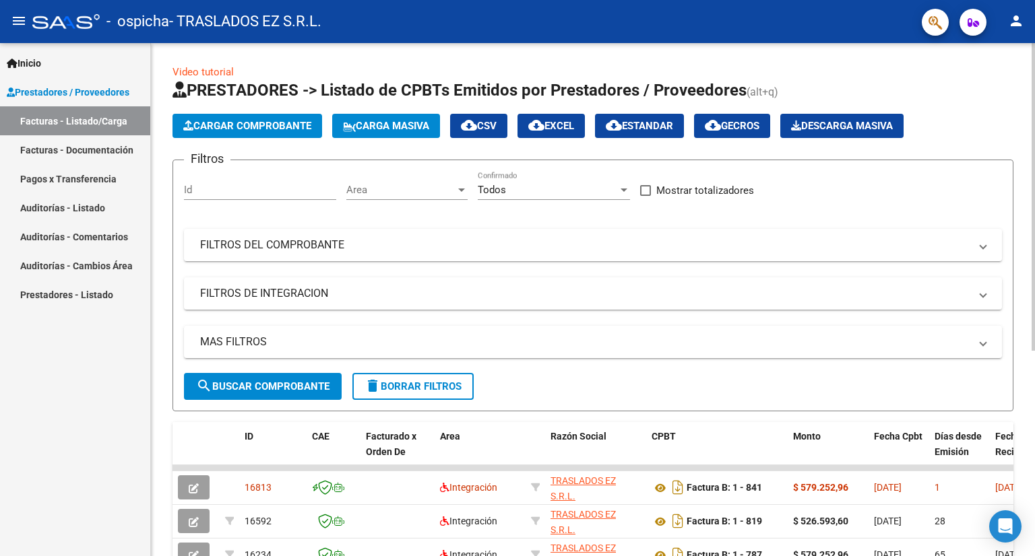
click at [222, 188] on input "Id" at bounding box center [260, 190] width 152 height 12
paste input "16813"
type input "16813"
click at [249, 382] on span "search Buscar Comprobante" at bounding box center [262, 387] width 133 height 12
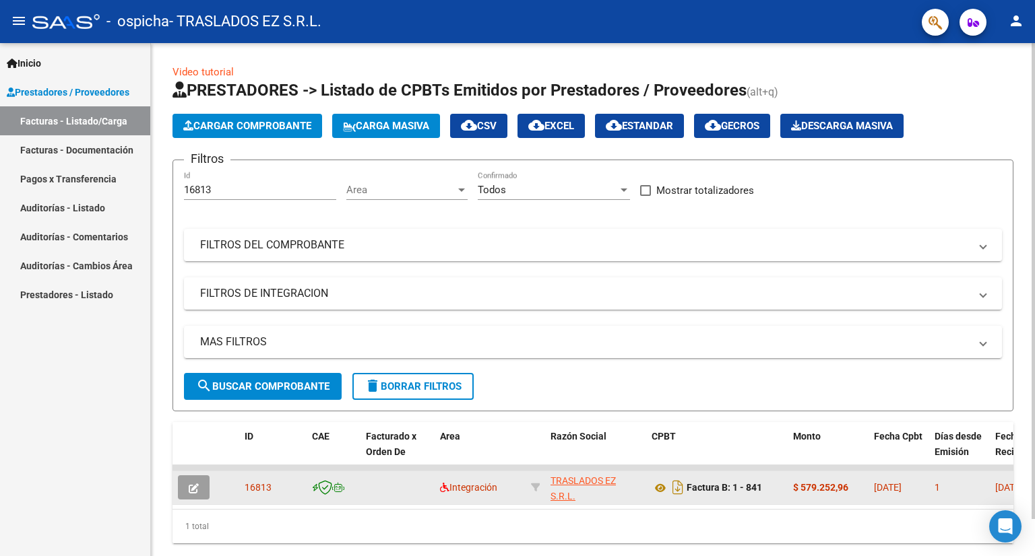
click at [259, 486] on span "16813" at bounding box center [258, 487] width 27 height 11
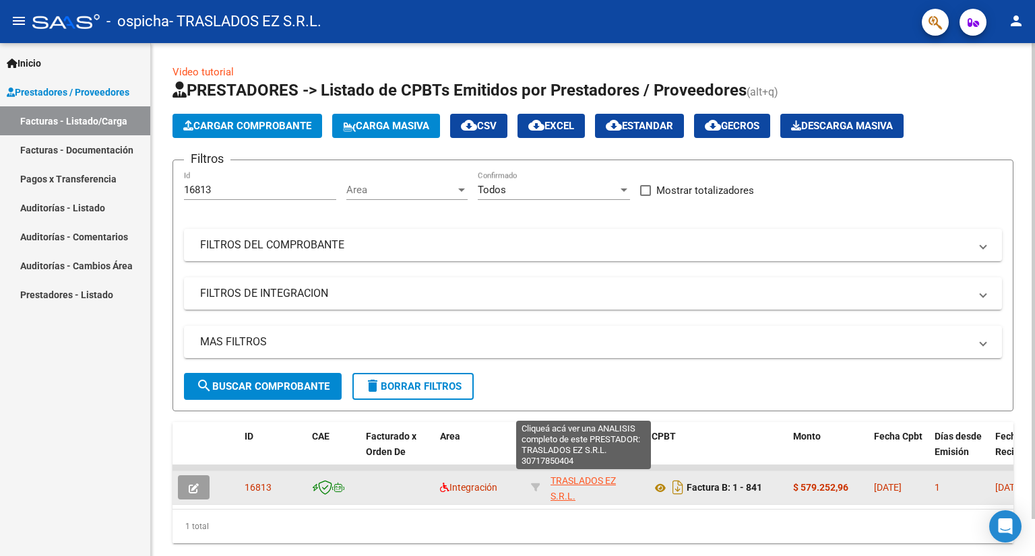
click at [563, 483] on span "TRASLADOS EZ S.R.L." at bounding box center [582, 489] width 65 height 26
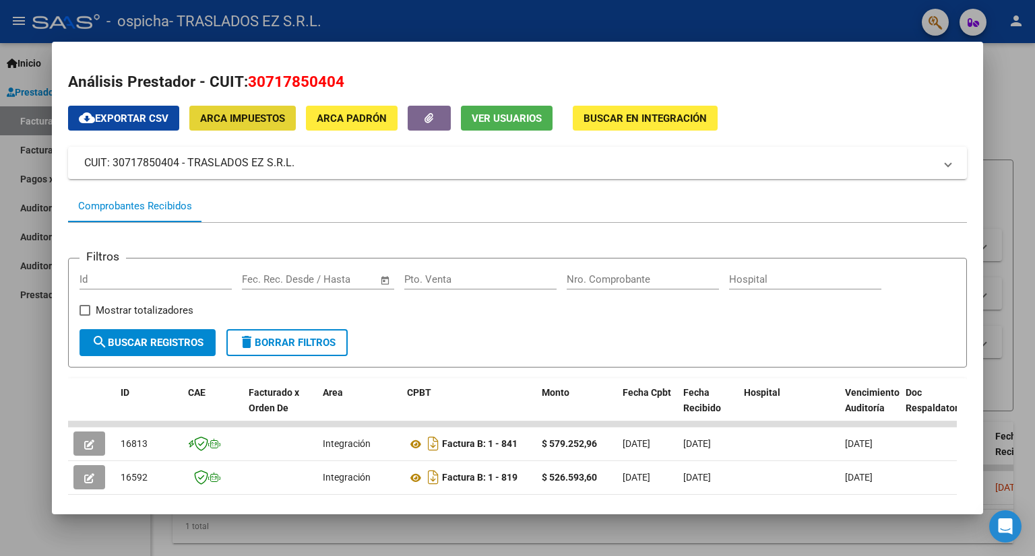
click at [266, 114] on span "ARCA Impuestos" at bounding box center [242, 119] width 85 height 12
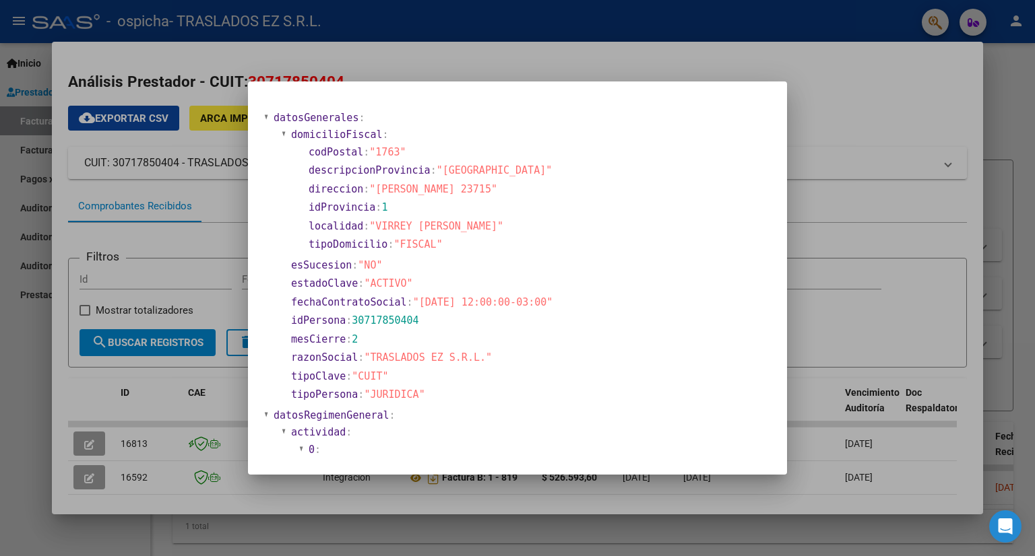
click at [842, 95] on div at bounding box center [517, 278] width 1035 height 556
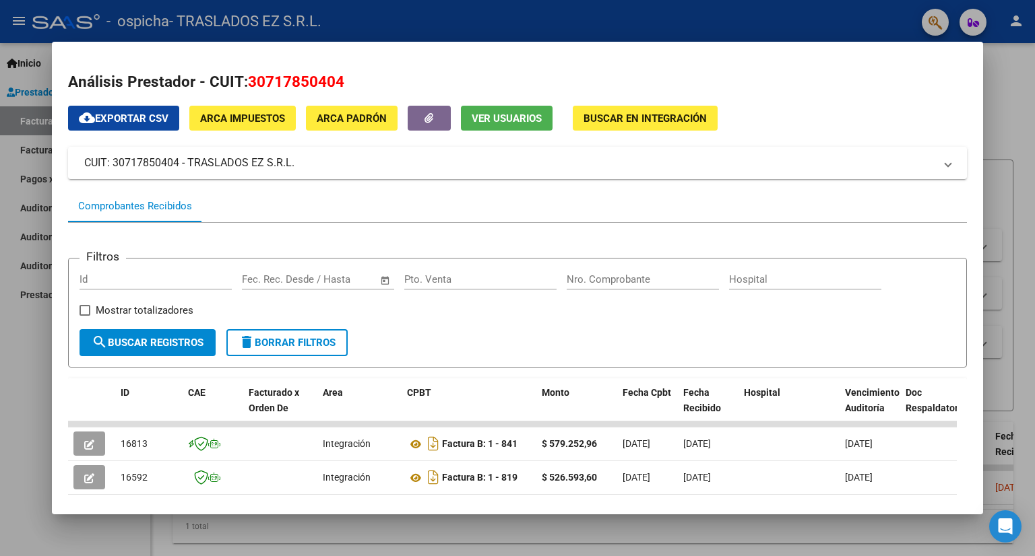
click at [348, 123] on span "ARCA Padrón" at bounding box center [352, 119] width 70 height 12
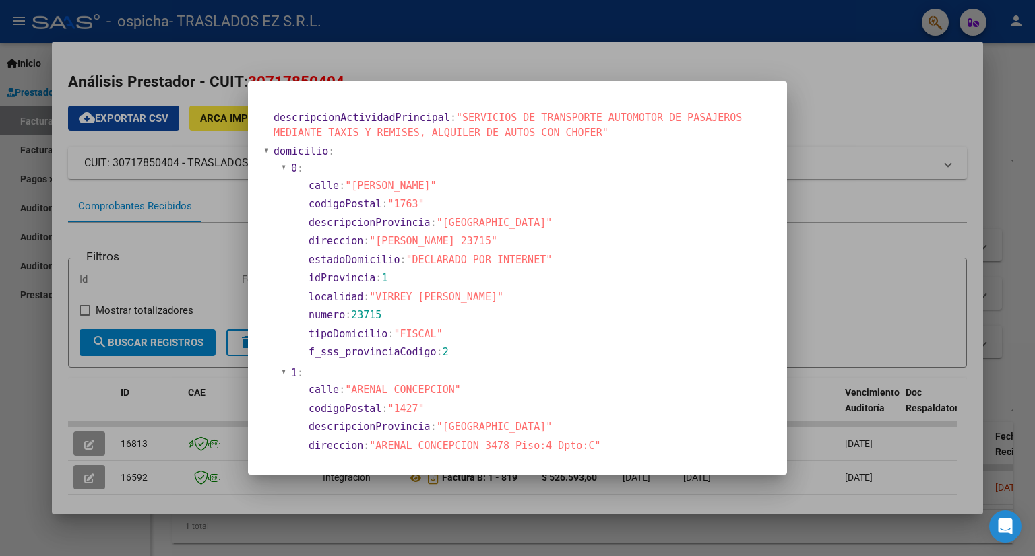
click at [862, 107] on div at bounding box center [517, 278] width 1035 height 556
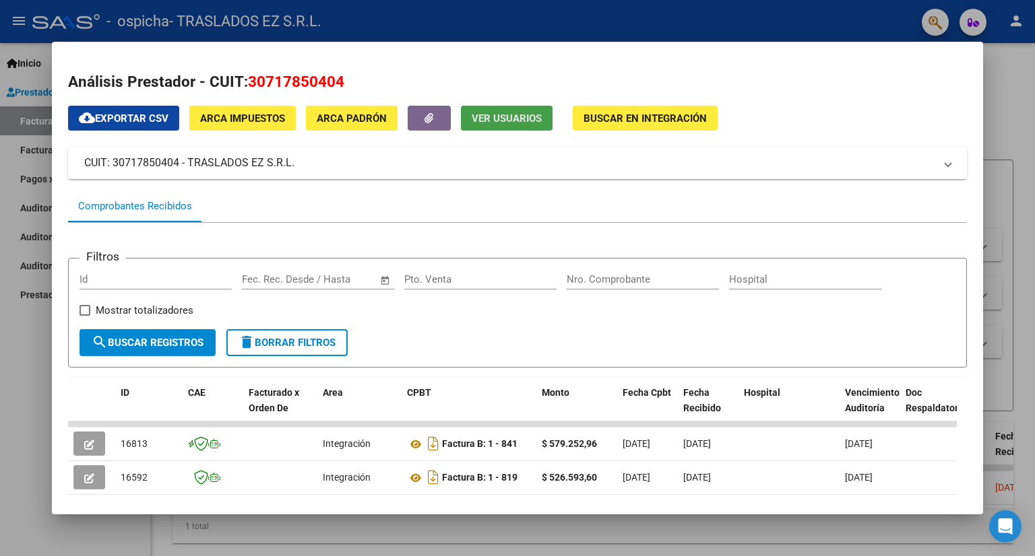
click at [517, 122] on span "Ver Usuarios" at bounding box center [507, 119] width 70 height 12
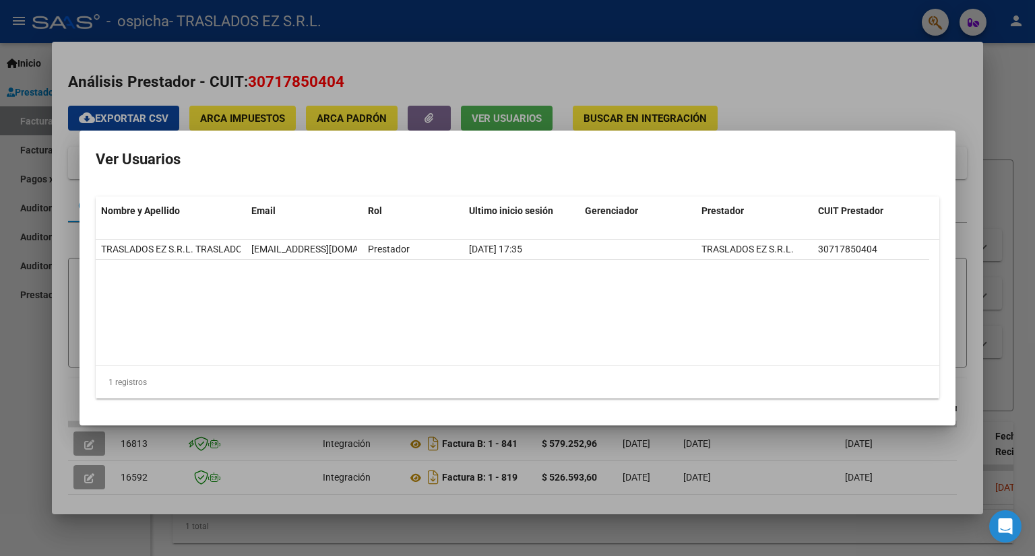
click at [769, 88] on div at bounding box center [517, 278] width 1035 height 556
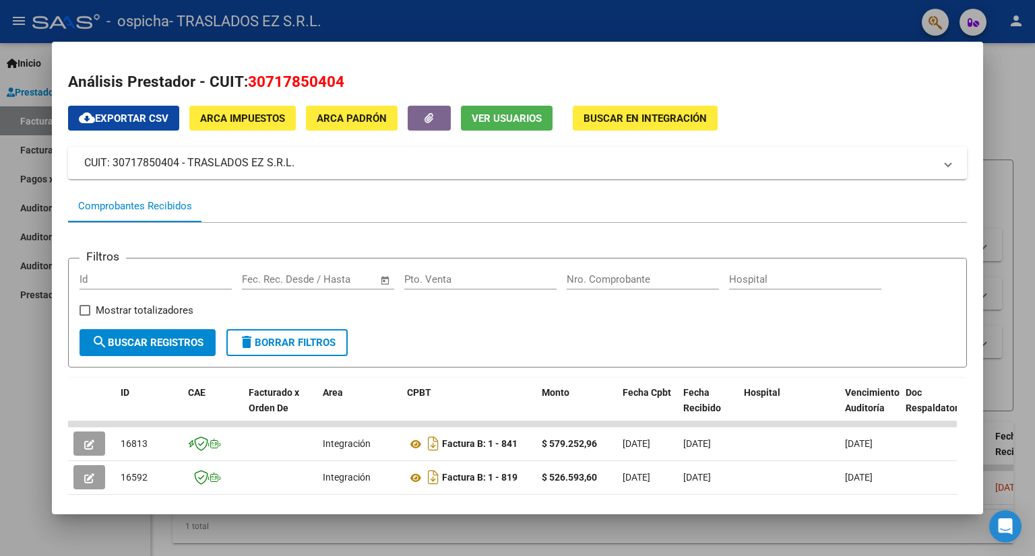
click at [1019, 100] on div at bounding box center [517, 278] width 1035 height 556
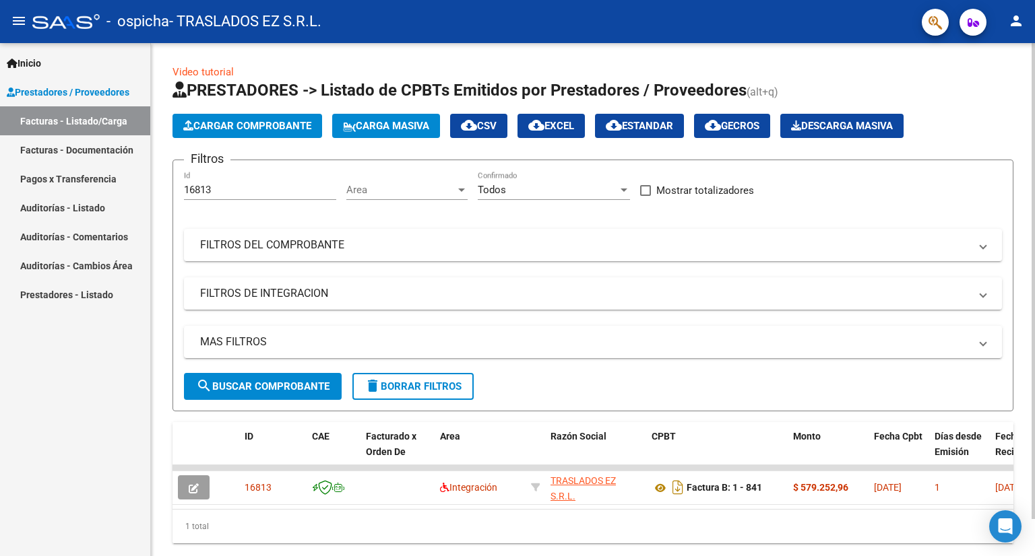
click at [229, 127] on span "Cargar Comprobante" at bounding box center [247, 126] width 128 height 12
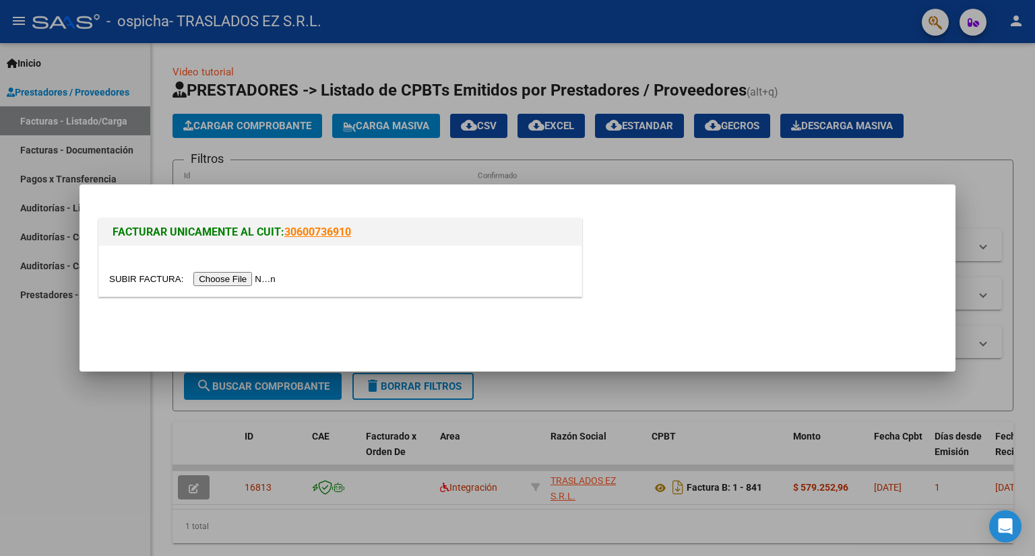
click at [224, 274] on input "file" at bounding box center [194, 279] width 170 height 14
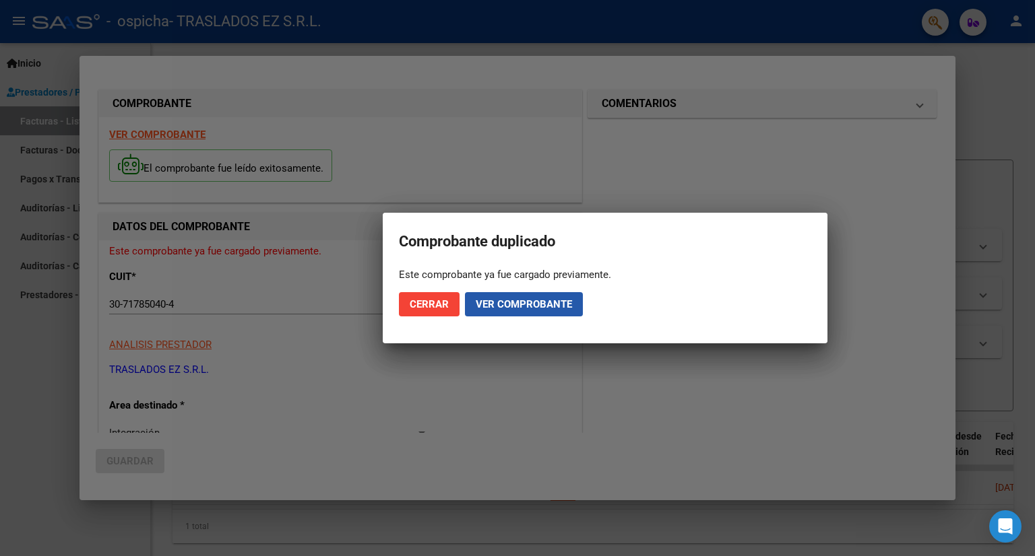
click at [520, 314] on button "Ver comprobante" at bounding box center [524, 304] width 118 height 24
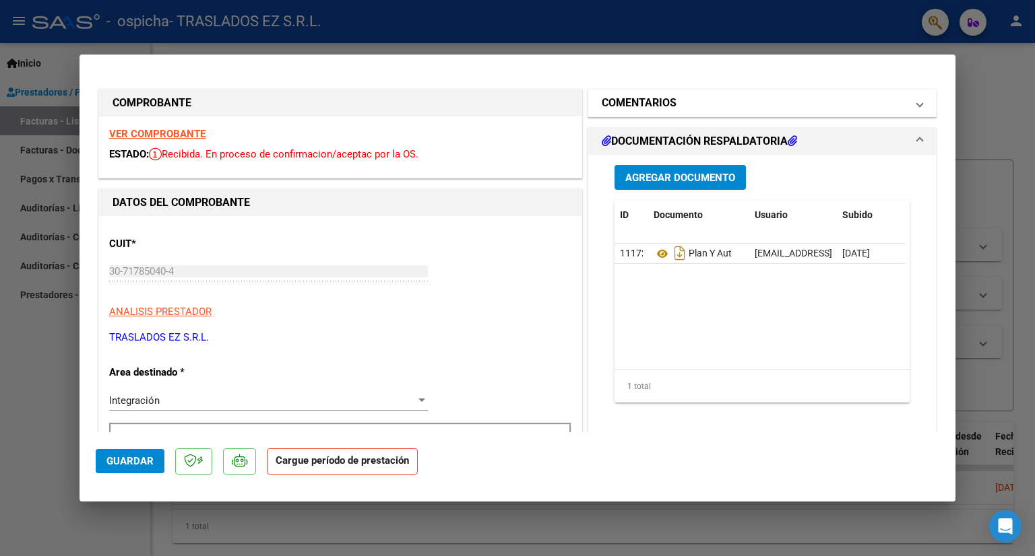
click at [634, 105] on h1 "COMENTARIOS" at bounding box center [639, 103] width 75 height 16
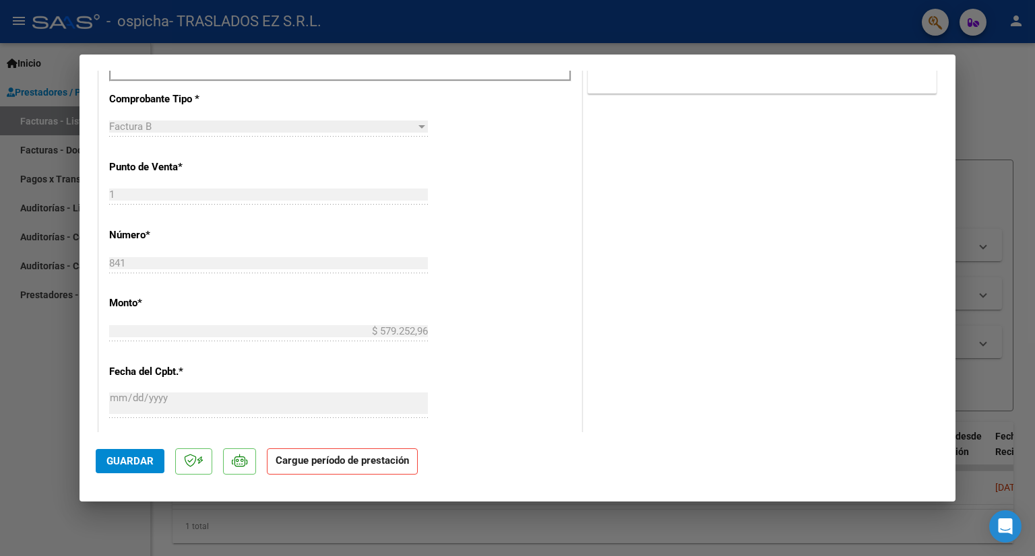
click at [123, 463] on span "Guardar" at bounding box center [129, 461] width 47 height 12
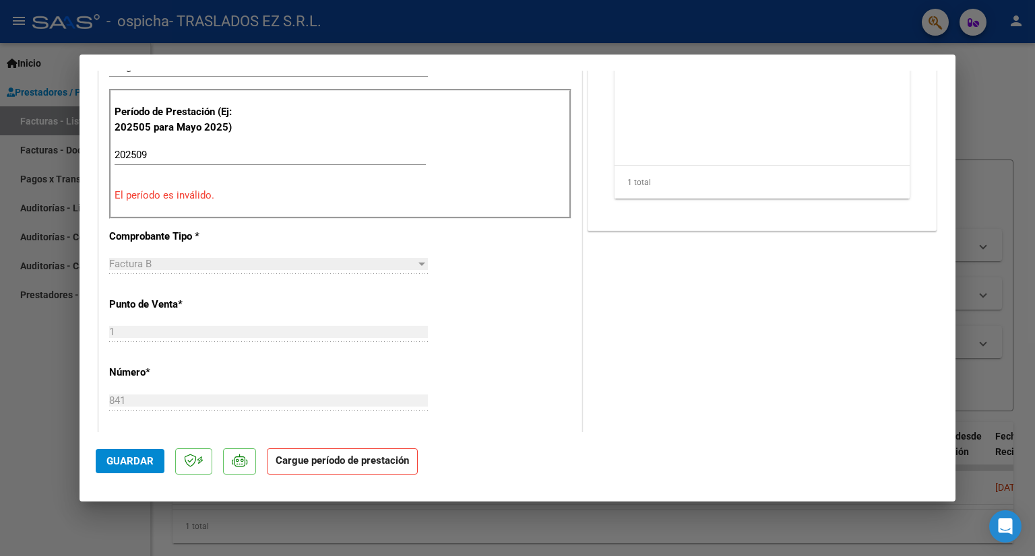
scroll to position [202, 0]
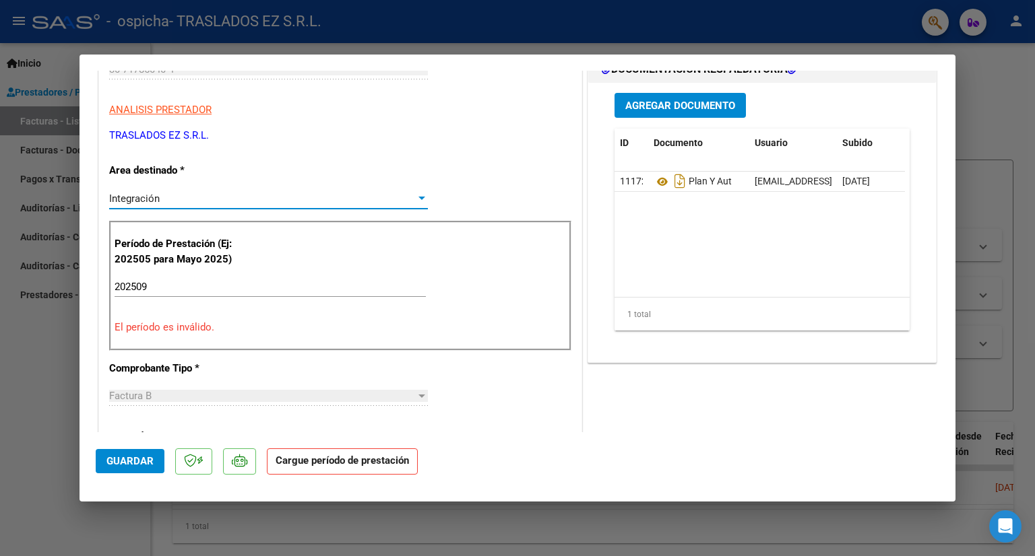
click at [167, 197] on div "Integración" at bounding box center [262, 199] width 307 height 12
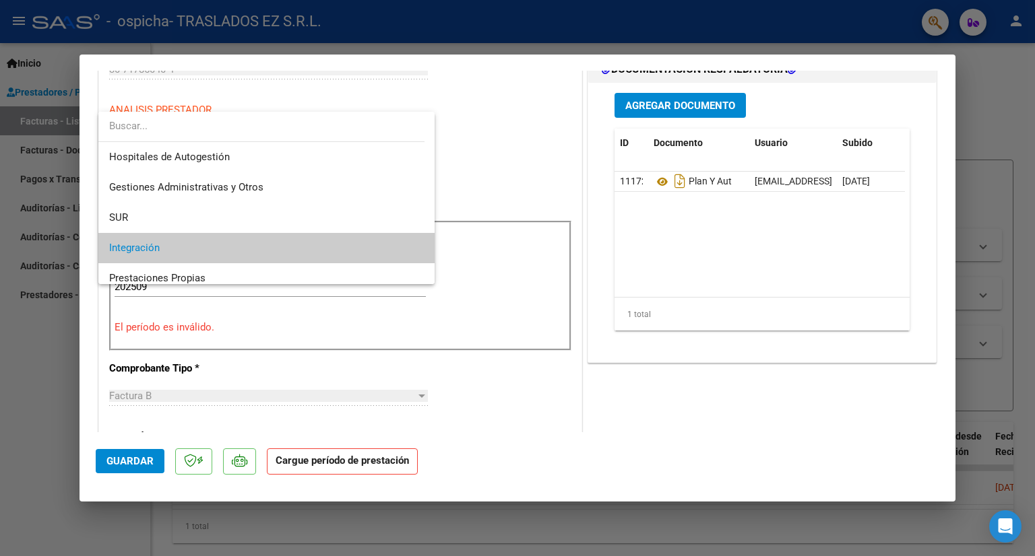
scroll to position [50, 0]
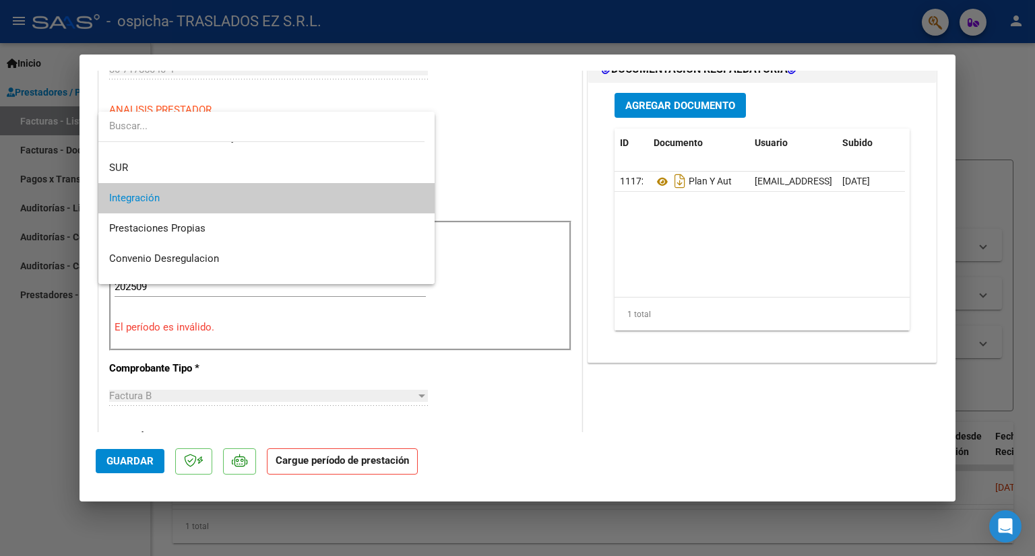
click at [167, 197] on span "Integración" at bounding box center [266, 198] width 315 height 30
click at [167, 197] on div "Integración" at bounding box center [262, 199] width 307 height 12
click at [503, 156] on div at bounding box center [517, 278] width 1035 height 556
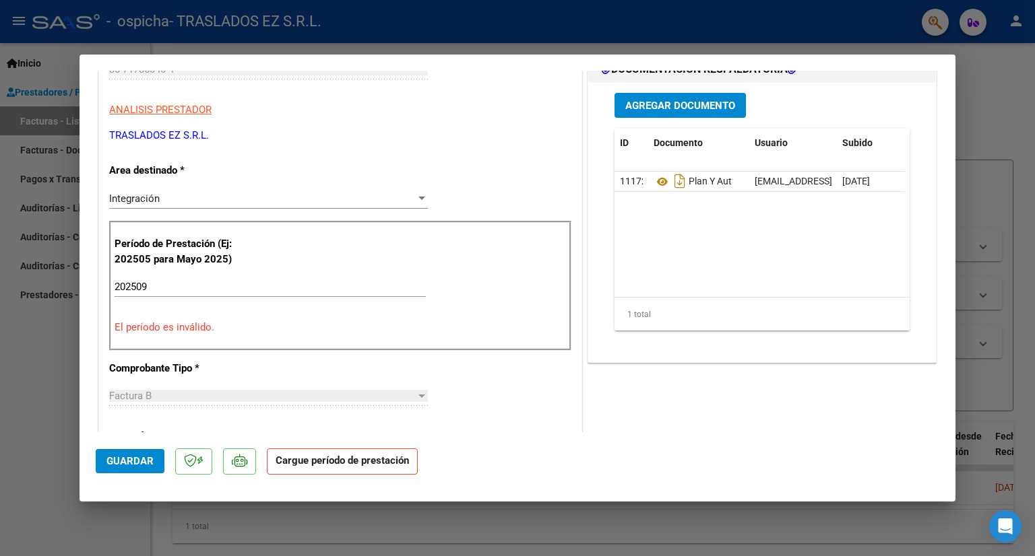
click at [167, 292] on input "202509" at bounding box center [270, 287] width 311 height 12
drag, startPoint x: 150, startPoint y: 285, endPoint x: 59, endPoint y: 299, distance: 92.0
click at [59, 299] on div "Comprobante duplicado Este comprobante ya fue cargado previamente. Cerrar Ver c…" at bounding box center [517, 278] width 1035 height 556
type input "202509"
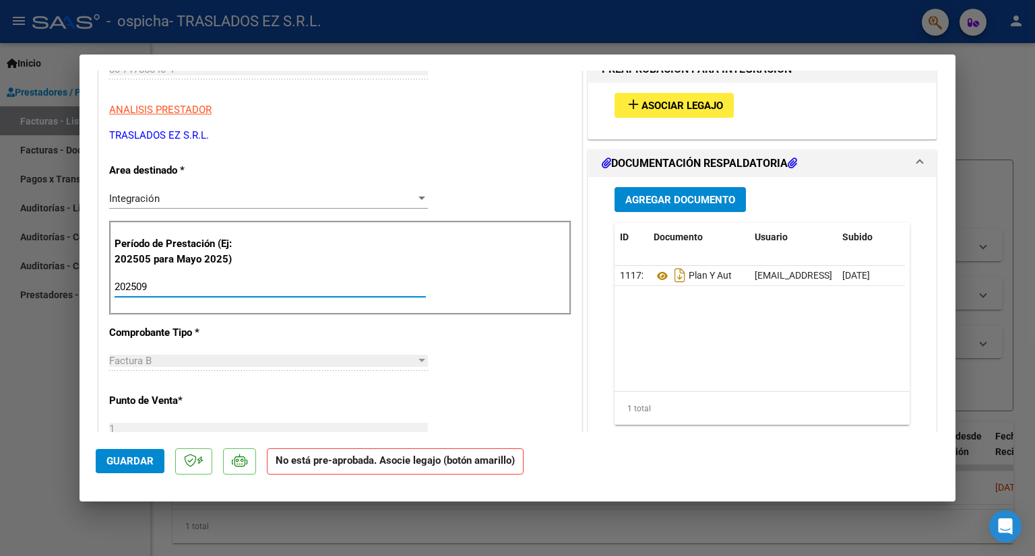
click at [690, 106] on span "Asociar Legajo" at bounding box center [682, 106] width 82 height 12
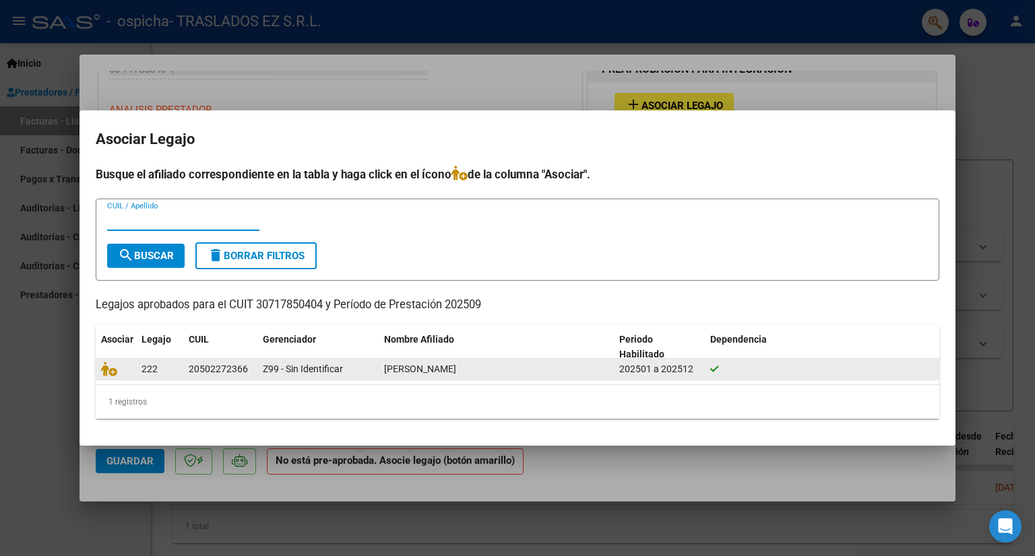
click at [110, 366] on div at bounding box center [116, 369] width 30 height 15
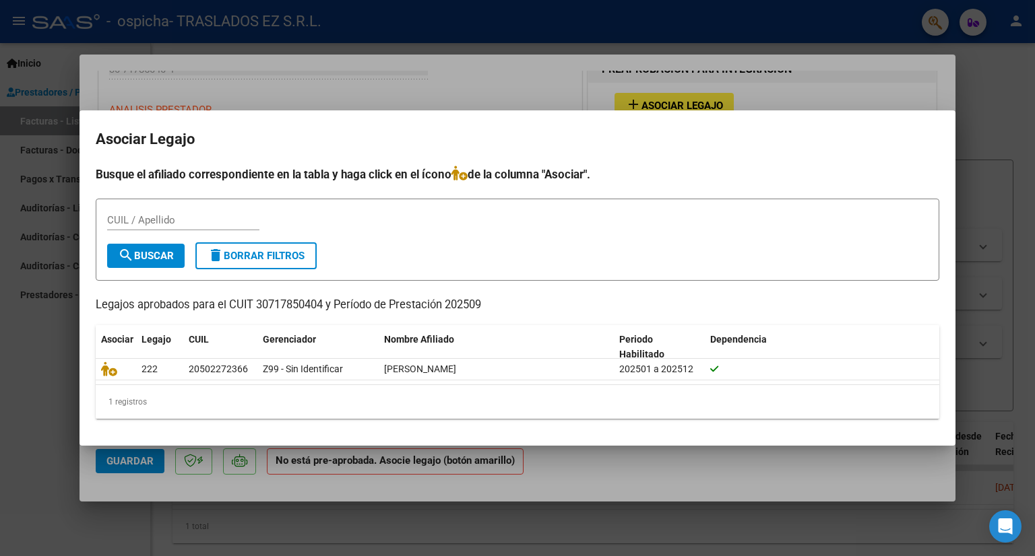
click at [132, 400] on div "1 registros" at bounding box center [517, 402] width 843 height 34
click at [1034, 127] on div at bounding box center [517, 278] width 1035 height 556
